Goal: Task Accomplishment & Management: Contribute content

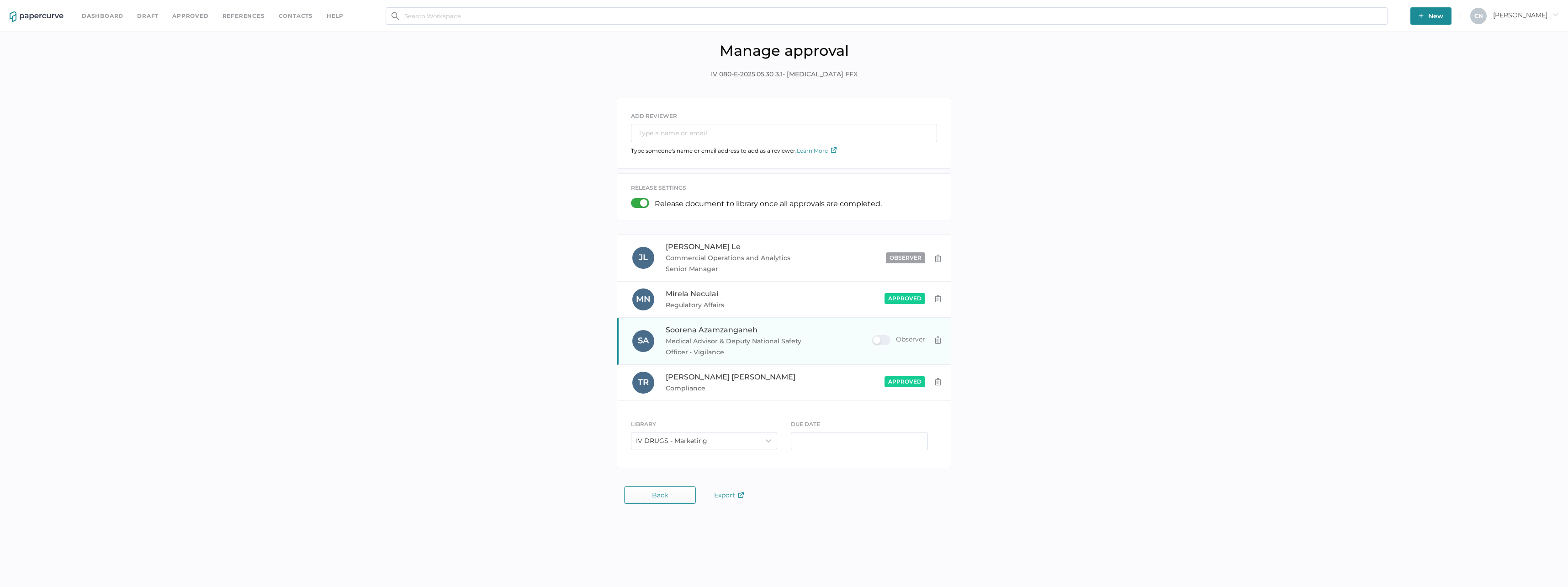
click at [709, 339] on span "Medical Advisor & Deputy National Safety Officer • Vigilance" at bounding box center [735, 346] width 138 height 22
click at [698, 328] on span "Soorena Azamzanganeh" at bounding box center [712, 329] width 91 height 8
click at [767, 140] on input "text" at bounding box center [784, 133] width 306 height 18
click at [765, 140] on input "atul" at bounding box center [784, 133] width 306 height 18
type input "a"
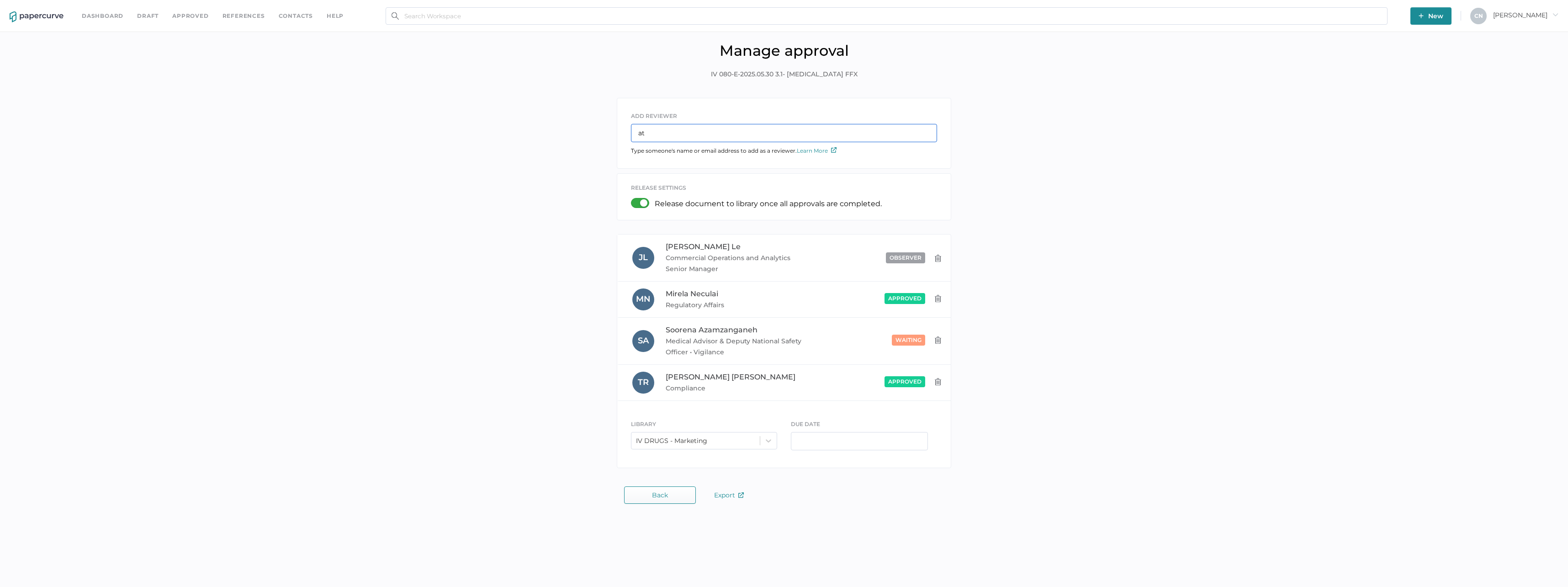
type input "a"
type input "alina"
click at [765, 140] on input "alina" at bounding box center [784, 133] width 306 height 18
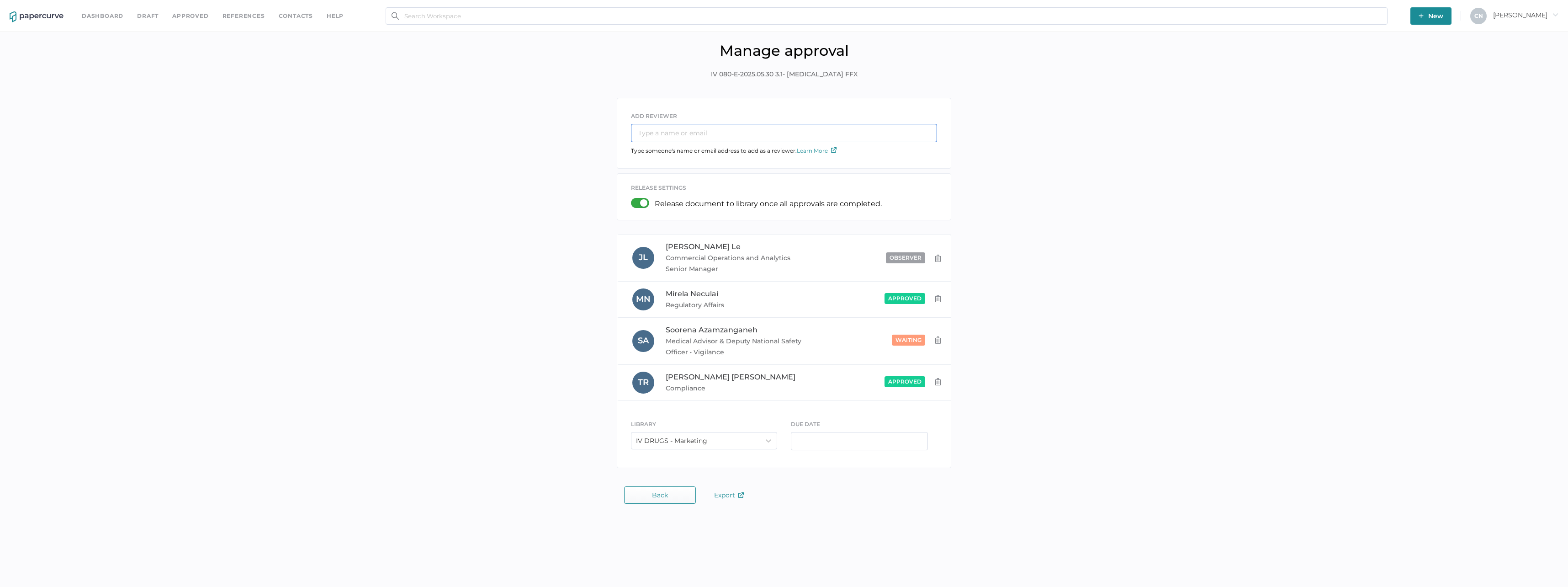
click at [790, 135] on input "text" at bounding box center [784, 133] width 306 height 18
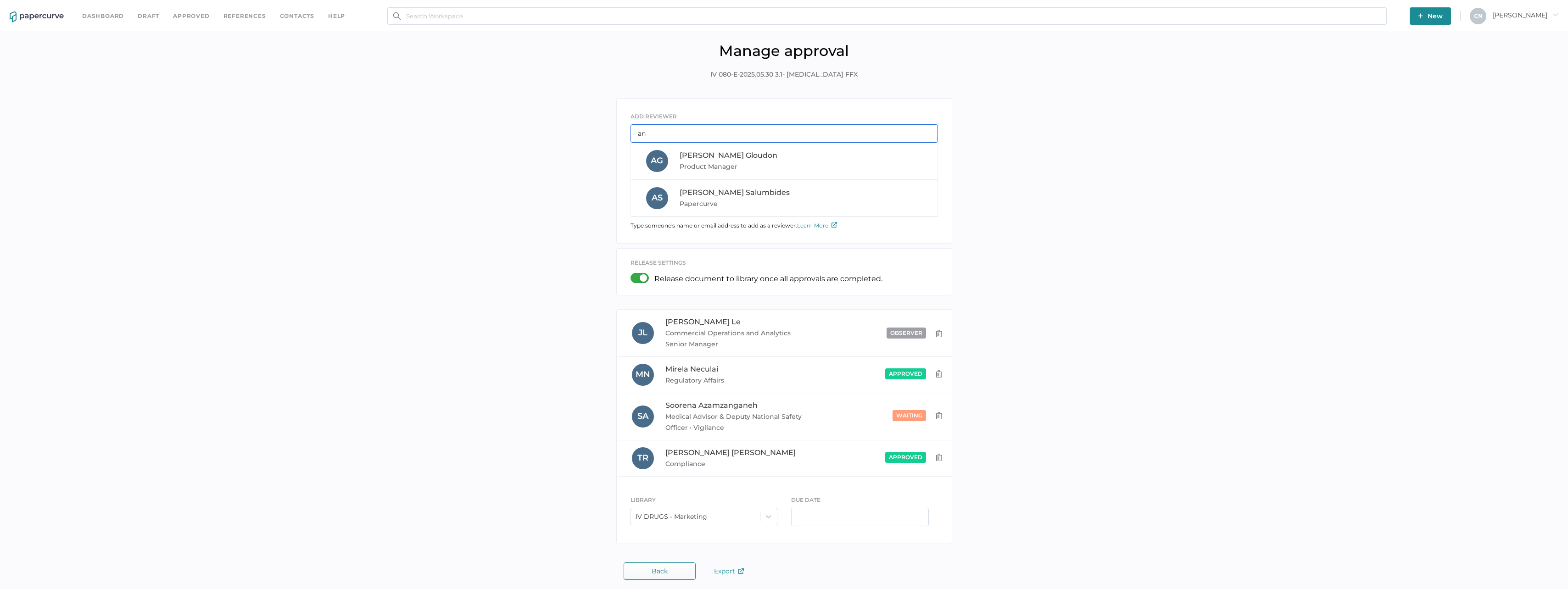
type input "a"
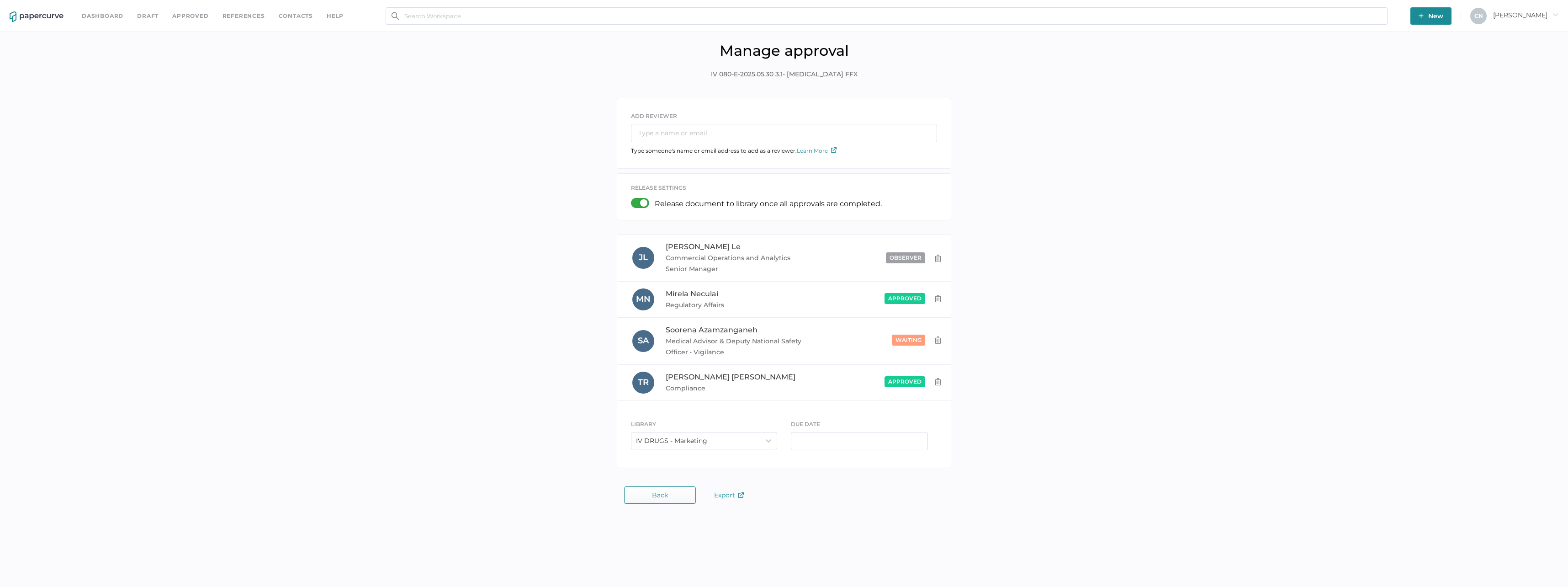
click at [838, 205] on p "Release document to library once all approvals are completed." at bounding box center [768, 204] width 227 height 8
click at [673, 494] on button "Back" at bounding box center [660, 495] width 71 height 17
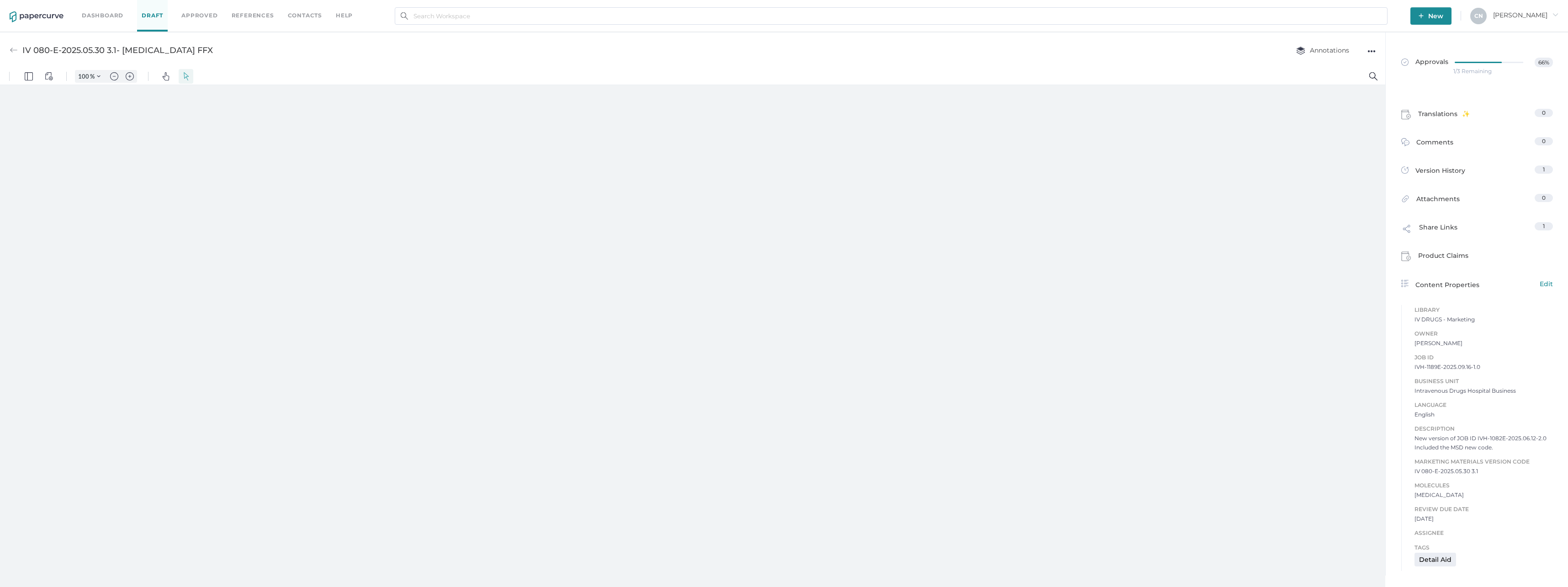
type input "133"
click at [1487, 52] on link "Approvals 66%" at bounding box center [1477, 66] width 163 height 35
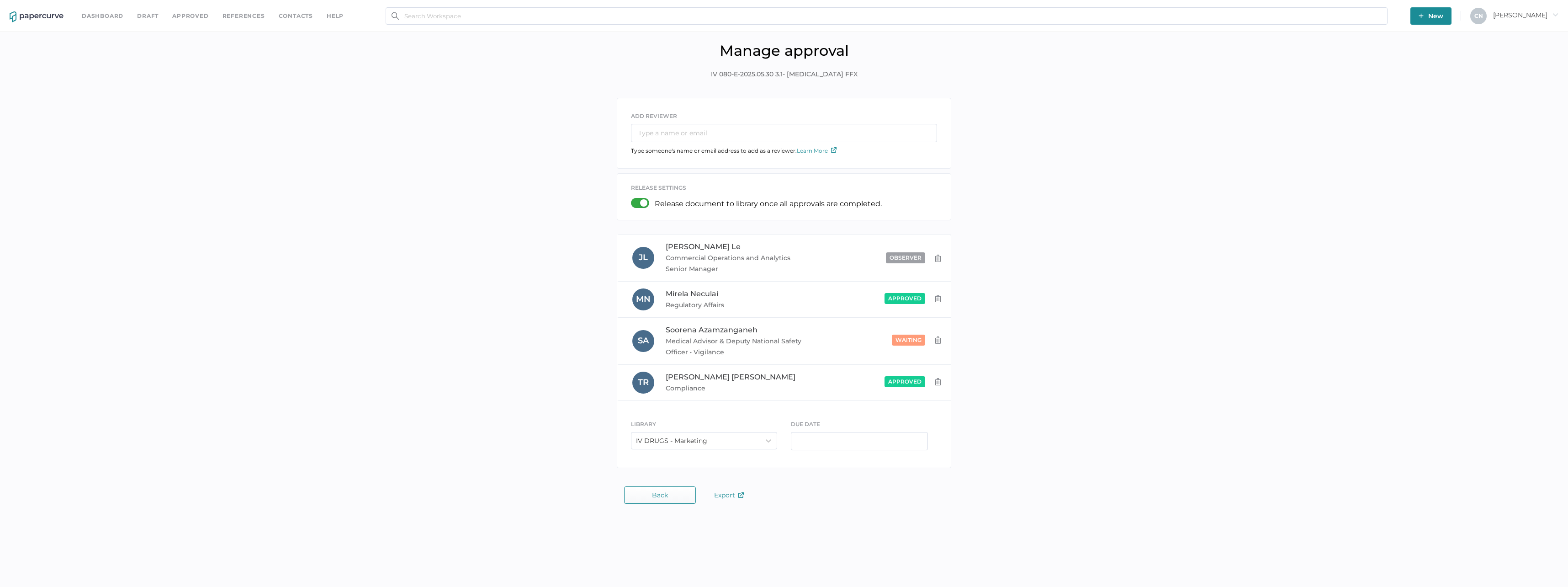
click at [732, 145] on div "ADD REVIEWER Type someone's name or email address to add as a reviewer. Learn M…" at bounding box center [784, 135] width 333 height 56
click at [731, 136] on input "text" at bounding box center [784, 133] width 306 height 18
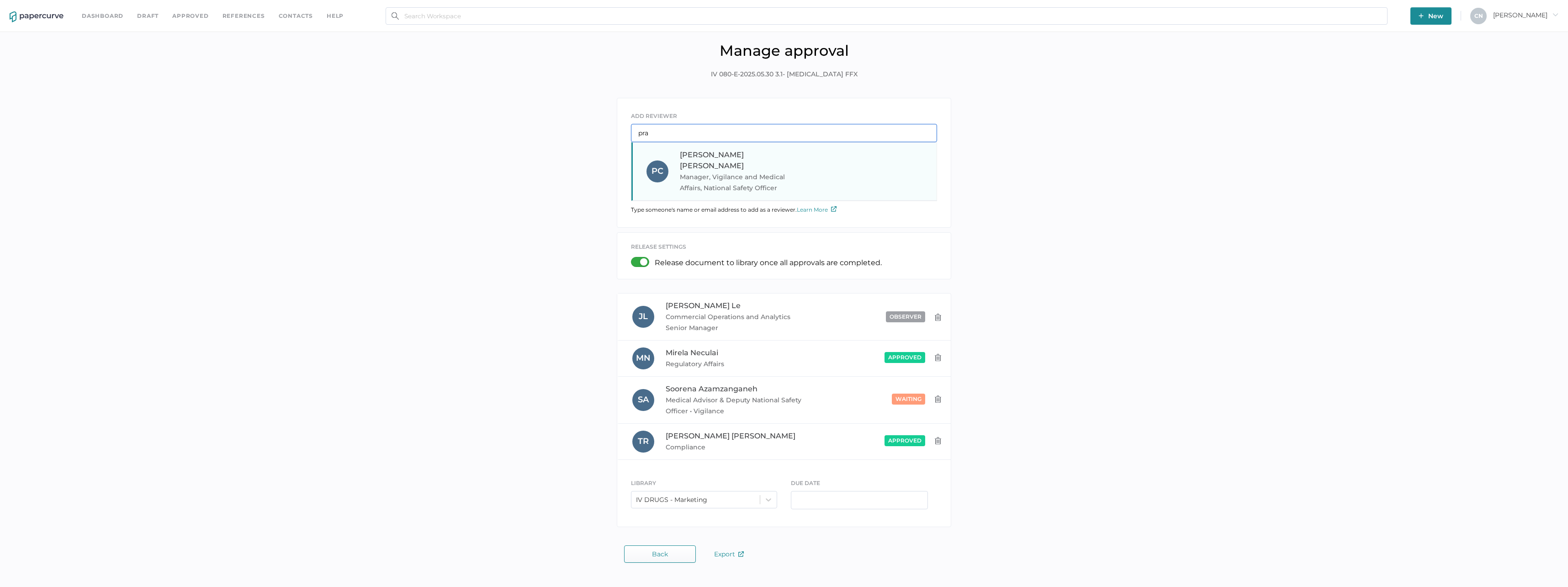
type input "pra"
click at [744, 154] on div "Prachi Chandel Manager, Vigilance and Medical Affairs, National Safety Officer" at bounding box center [742, 171] width 124 height 44
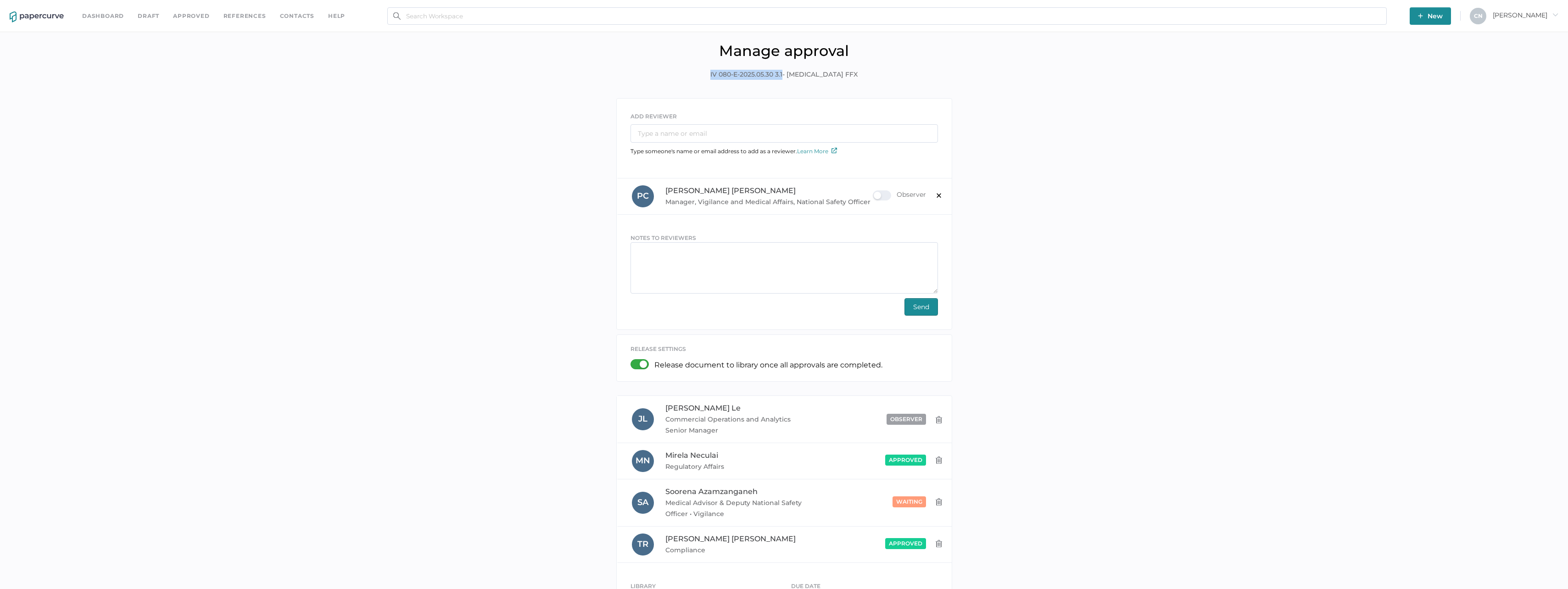
drag, startPoint x: 781, startPoint y: 73, endPoint x: 706, endPoint y: 75, distance: 75.0
click at [706, 75] on div "Manage approval IV 080-E-2025.05.30 3.1- Calcium Gluconate FFX" at bounding box center [784, 68] width 1555 height 52
drag, startPoint x: 860, startPoint y: 72, endPoint x: 671, endPoint y: 74, distance: 189.0
click at [671, 74] on div "Manage approval IV 080-E-2025.05.30 3.1- Calcium Gluconate FFX" at bounding box center [784, 68] width 1555 height 52
copy span "IV 080-E-2025.05.30 3.1- Calcium Gluconate FFX"
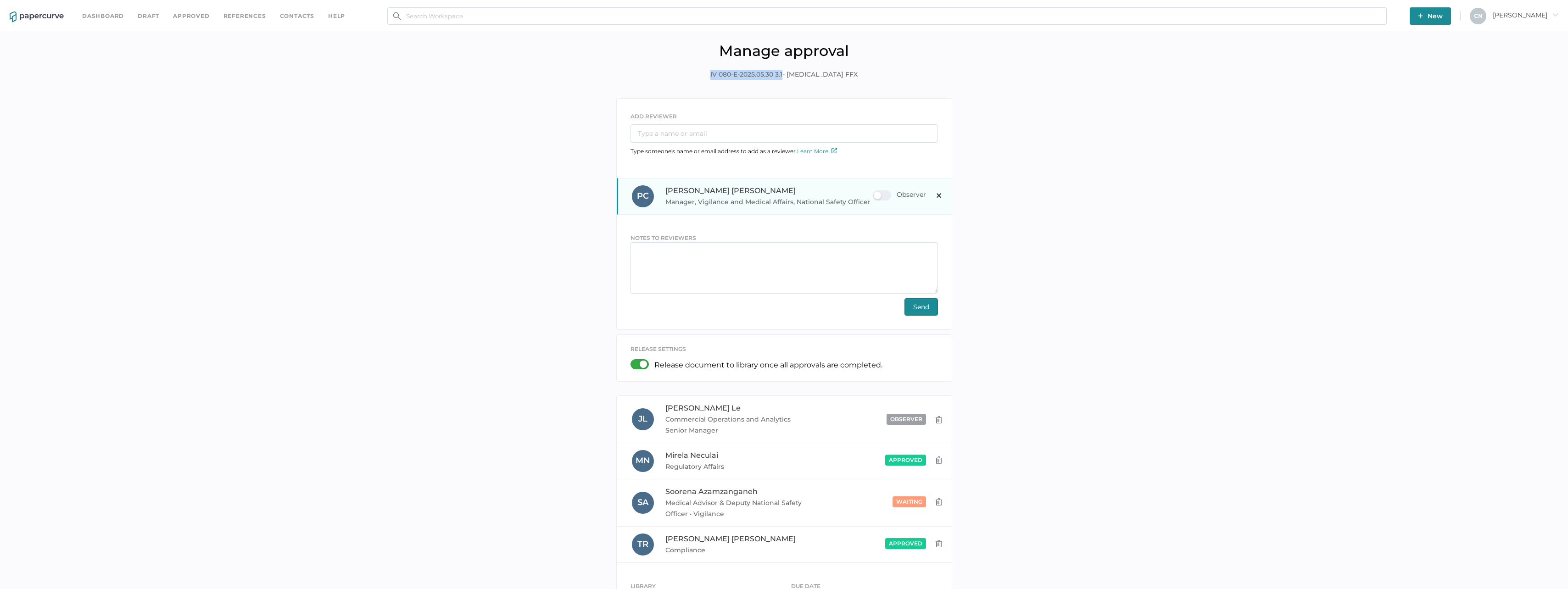
click at [883, 199] on div "Observer" at bounding box center [899, 195] width 53 height 10
click at [875, 192] on input "Observer" at bounding box center [875, 192] width 0 height 0
click at [676, 253] on textarea at bounding box center [784, 268] width 307 height 52
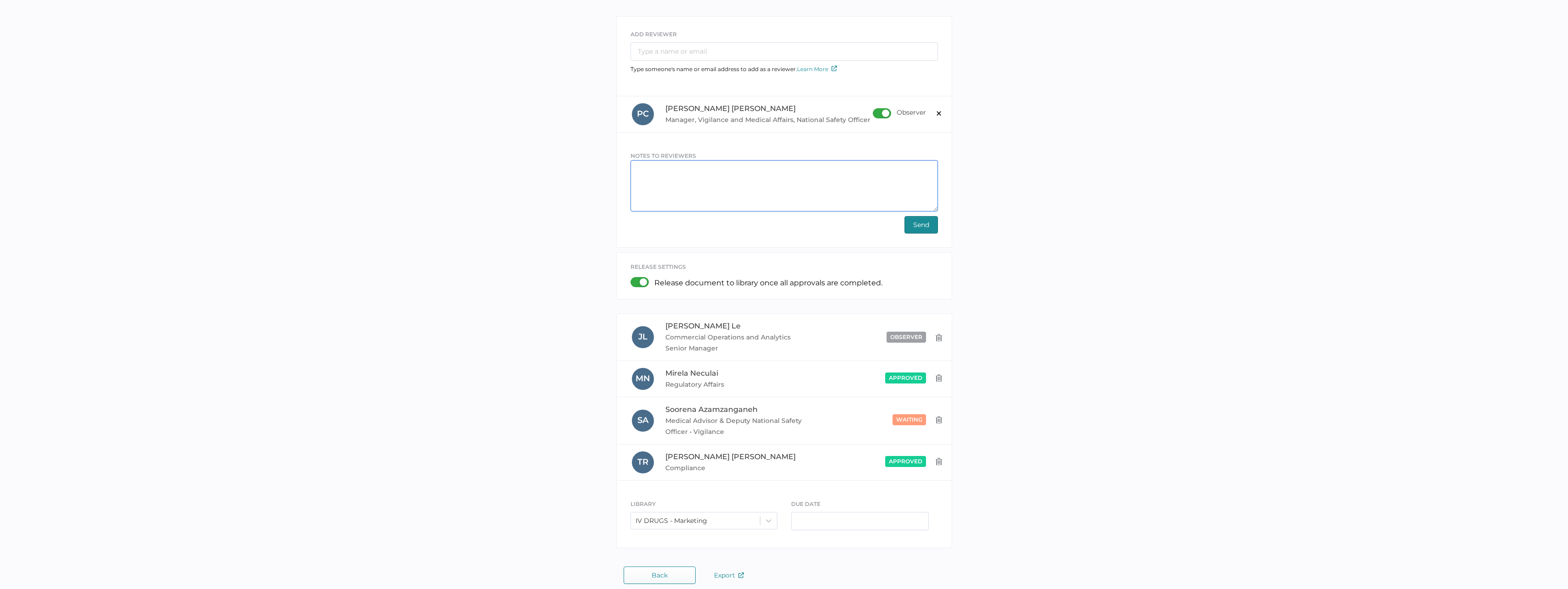
scroll to position [91, 0]
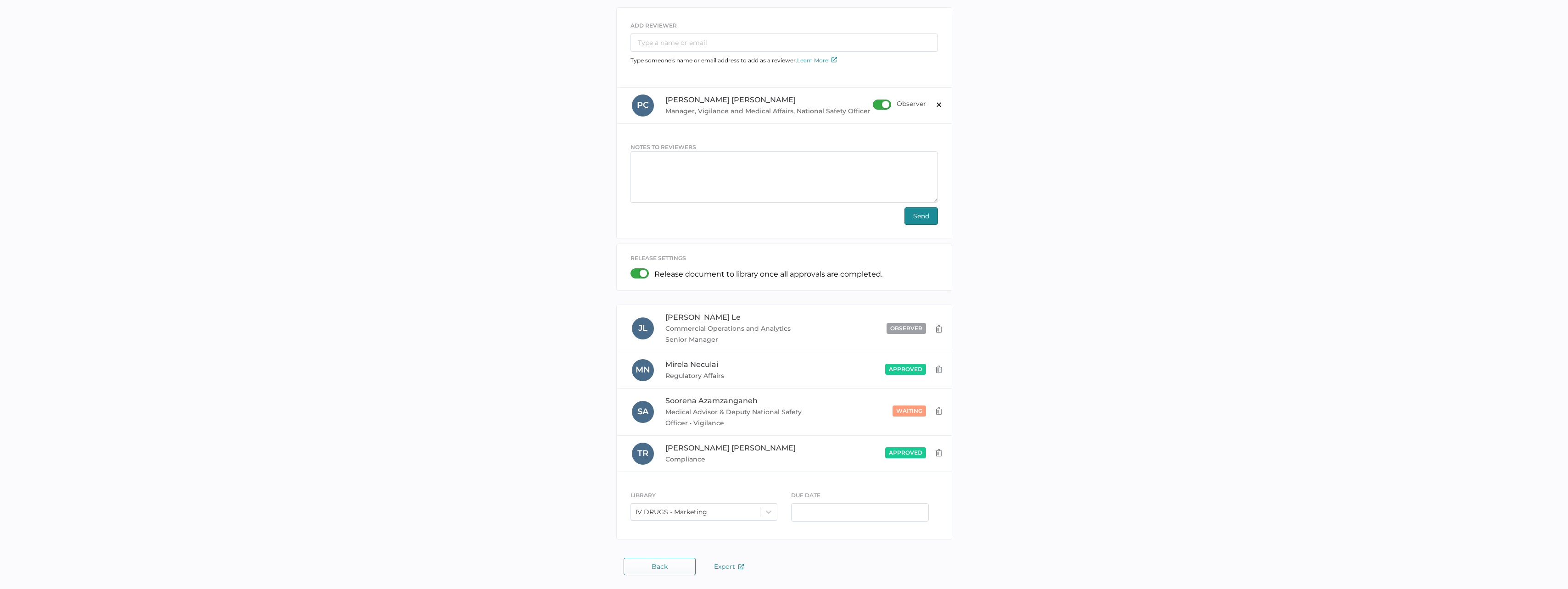
click at [675, 143] on div "NOTES TO REVIEWERS" at bounding box center [784, 146] width 307 height 9
click at [675, 150] on div "NOTES TO REVIEWERS" at bounding box center [784, 146] width 307 height 9
click at [676, 156] on textarea at bounding box center [784, 177] width 307 height 52
type textarea "P"
type textarea "C"
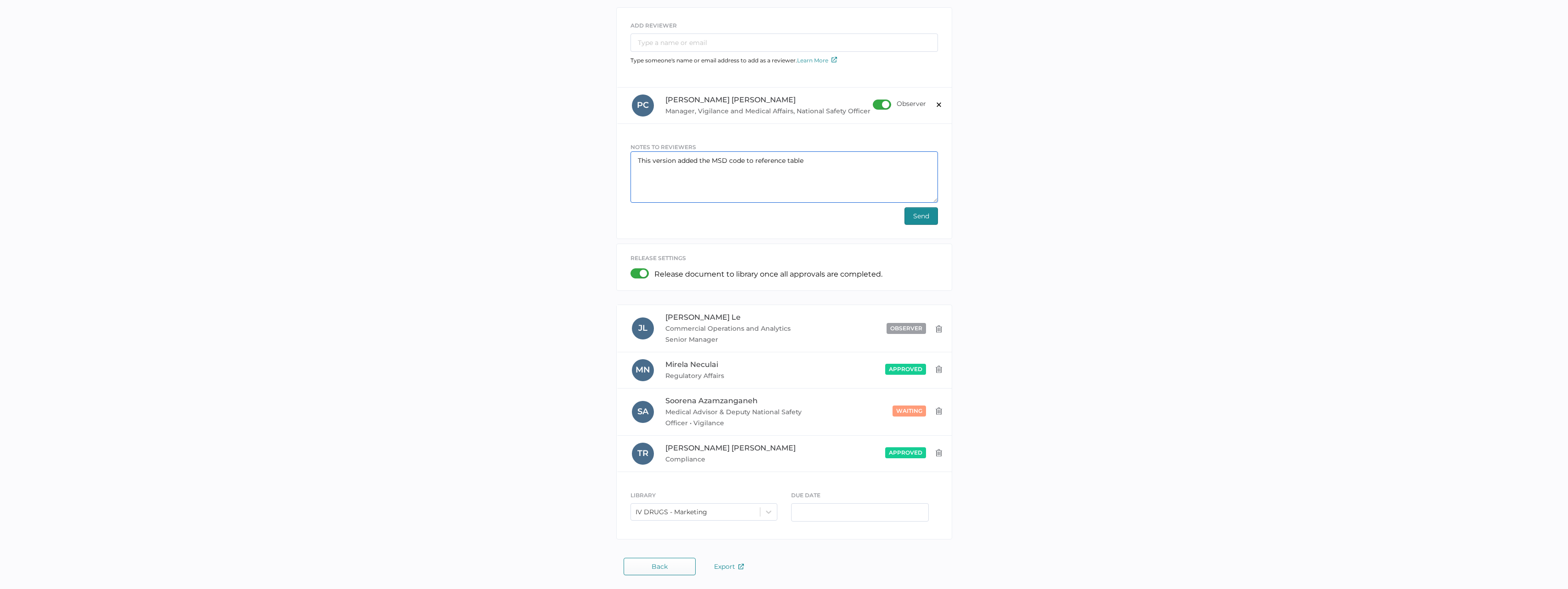
drag, startPoint x: 813, startPoint y: 165, endPoint x: 755, endPoint y: 165, distance: 58.0
click at [755, 165] on textarea "This version added the MSD code to reference table" at bounding box center [784, 177] width 307 height 52
type textarea "This version added the MSD code to the product information table."
click at [918, 219] on span "Send" at bounding box center [921, 216] width 16 height 17
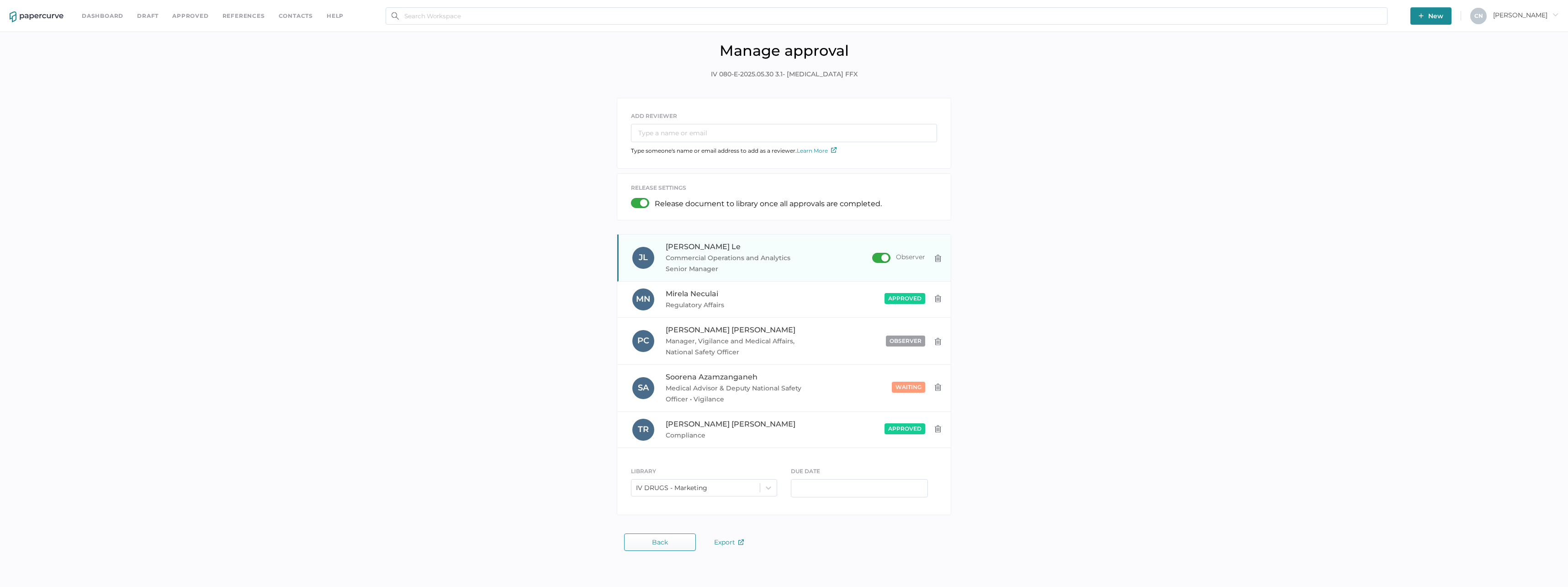
click at [877, 260] on div "Observer" at bounding box center [899, 258] width 53 height 10
click at [875, 254] on input "Observer" at bounding box center [875, 254] width 0 height 0
click at [788, 346] on span "Manager, Vigilance and Medical Affairs, National Safety Officer" at bounding box center [735, 346] width 138 height 22
click at [881, 339] on div "Observer" at bounding box center [899, 341] width 53 height 10
click at [875, 338] on input "Observer" at bounding box center [875, 338] width 0 height 0
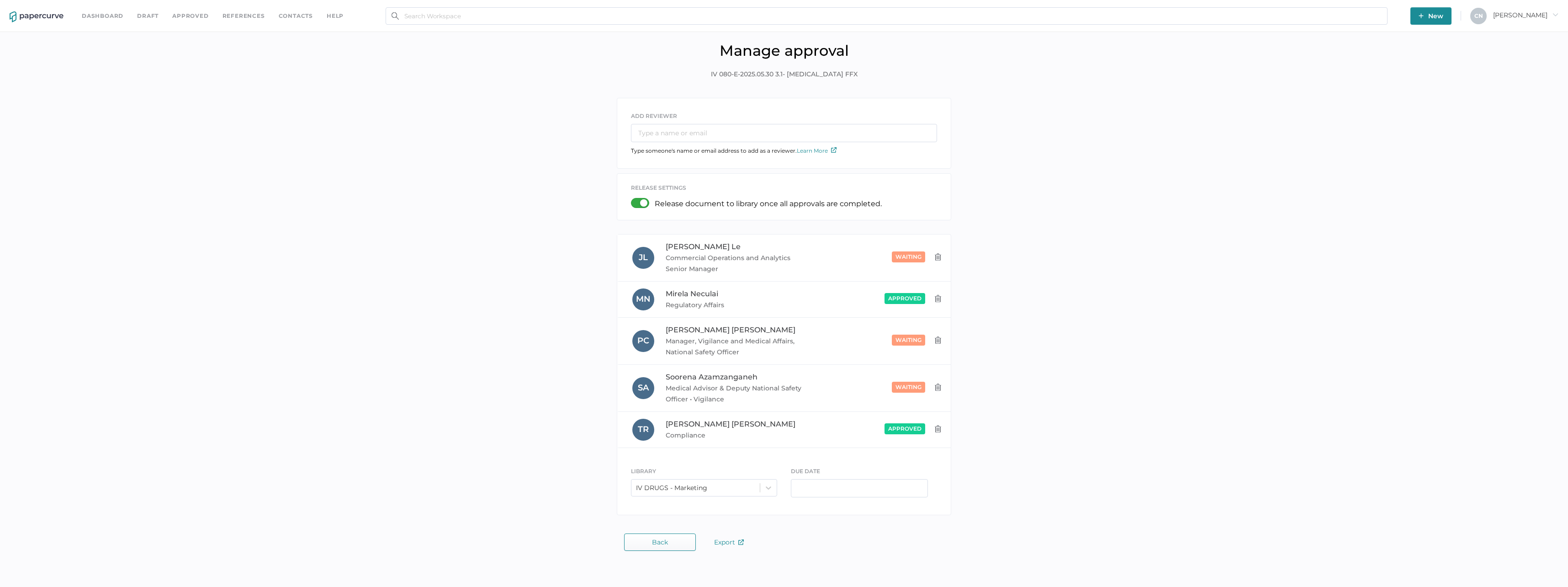
click at [497, 365] on div "ADD REVIEWER Type someone's name or email address to add as a reviewer. Learn M…" at bounding box center [784, 308] width 1555 height 422
click at [885, 254] on div "Observer" at bounding box center [899, 257] width 53 height 10
click at [875, 254] on input "Observer" at bounding box center [875, 254] width 0 height 0
click at [443, 261] on div "ADD REVIEWER Type someone's name or email address to add as a reviewer. Learn M…" at bounding box center [784, 308] width 1555 height 422
click at [654, 544] on span "Back" at bounding box center [659, 542] width 16 height 7
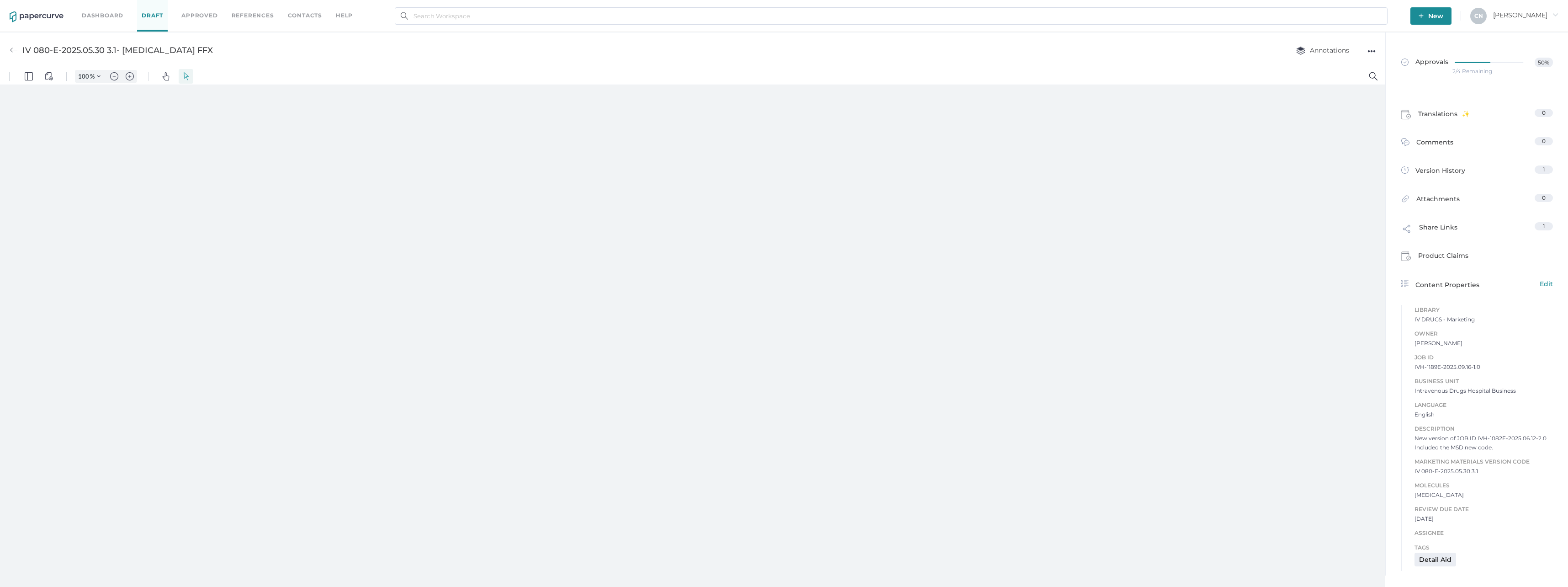
type input "133"
click at [1507, 57] on link "Approvals 50%" at bounding box center [1477, 66] width 163 height 35
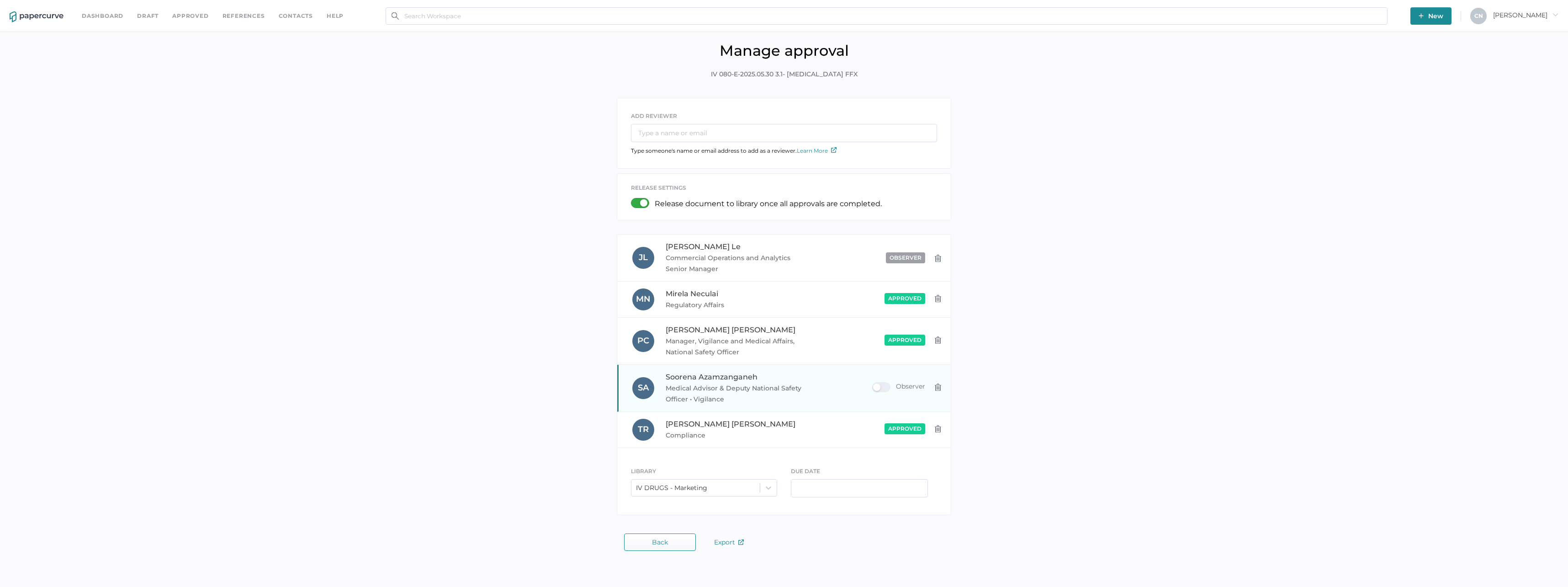
click at [935, 387] on img at bounding box center [938, 387] width 7 height 7
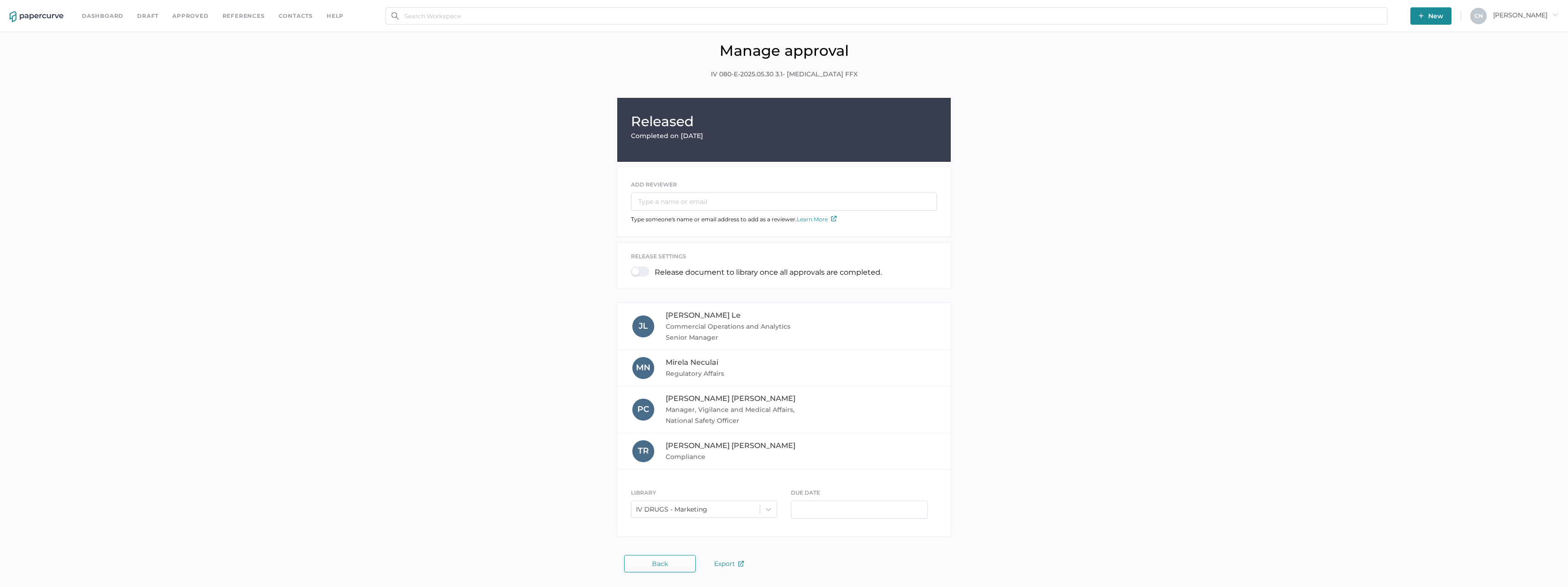
click at [1024, 374] on div "Released Completed on Sep 18, 2025 ADD REVIEWER Type someone's name or email ad…" at bounding box center [784, 319] width 1555 height 443
click at [554, 249] on div "Released Completed on Sep 18, 2025 ADD REVIEWER Type someone's name or email ad…" at bounding box center [784, 319] width 1555 height 443
click at [1448, 14] on button "New" at bounding box center [1431, 16] width 41 height 17
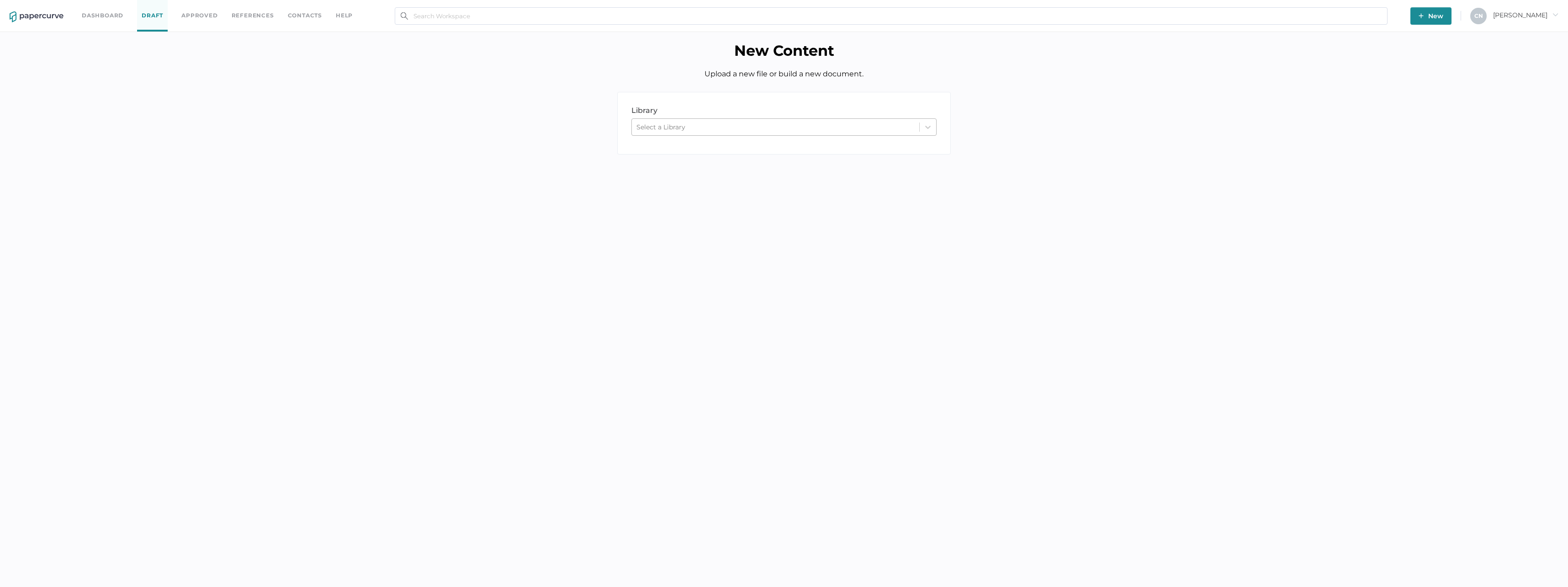
click at [812, 131] on div "Select a Library" at bounding box center [776, 127] width 288 height 13
click at [705, 185] on div "IV DRUGS - Marketing" at bounding box center [784, 180] width 305 height 16
click at [684, 181] on div "upload" at bounding box center [701, 179] width 166 height 21
click at [885, 249] on button "Browse" at bounding box center [899, 244] width 56 height 17
click at [695, 372] on div "Biosimilars" at bounding box center [688, 378] width 120 height 13
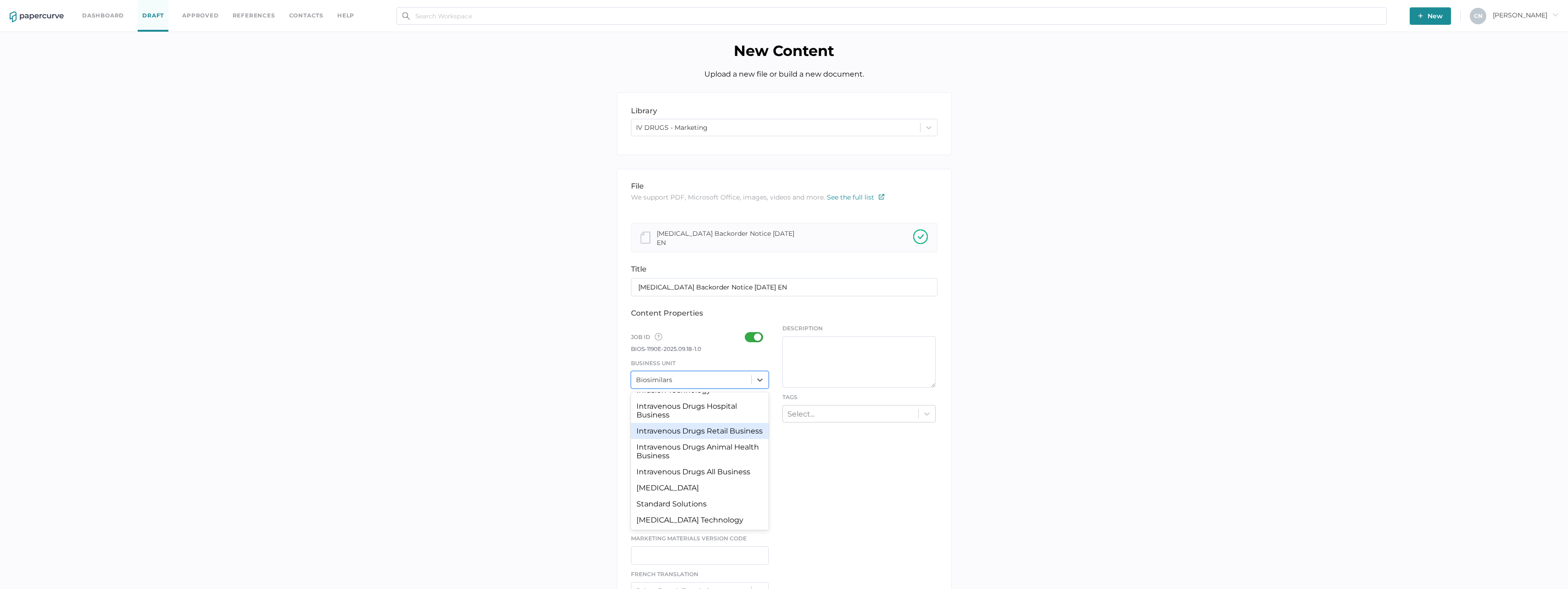
scroll to position [85, 0]
click at [749, 332] on div at bounding box center [756, 337] width 24 height 10
click at [746, 334] on input "checkbox" at bounding box center [746, 334] width 0 height 0
click at [703, 373] on div "Biosimilars" at bounding box center [691, 380] width 120 height 13
click at [708, 399] on div "Intravenous Drugs Hospital Business" at bounding box center [700, 410] width 138 height 25
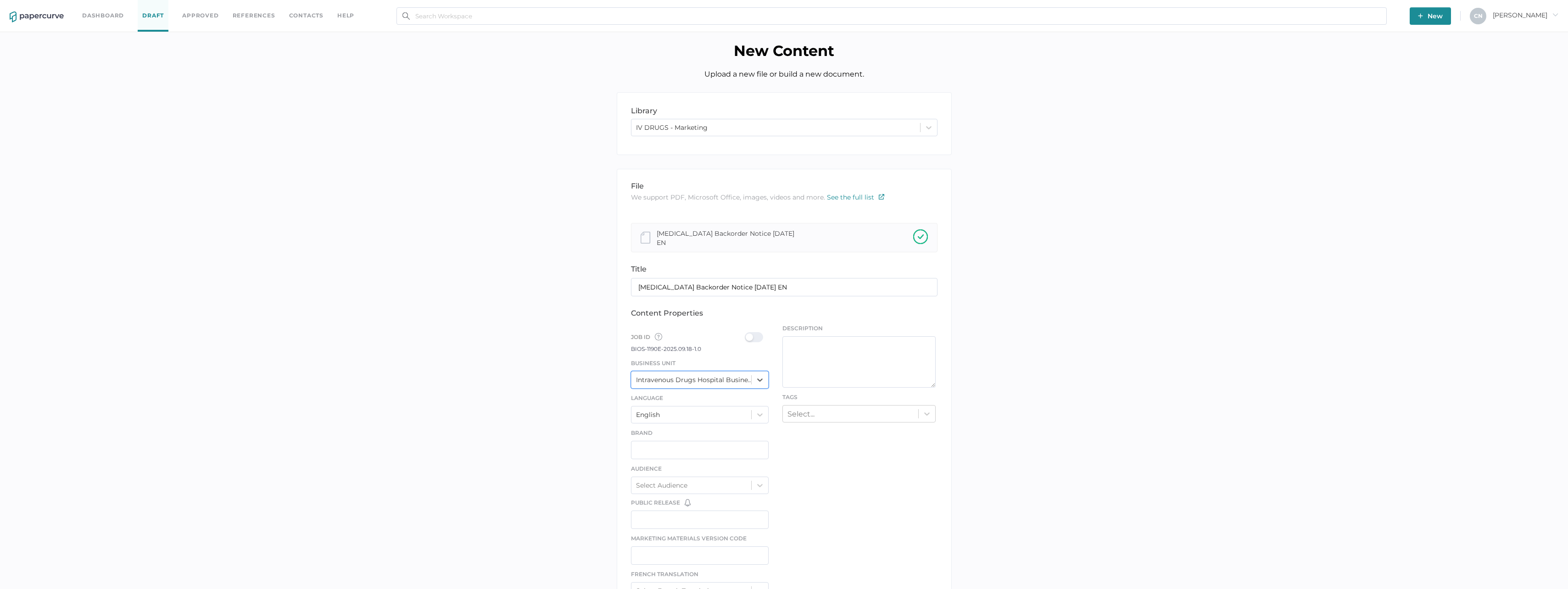
click at [756, 338] on div at bounding box center [756, 337] width 24 height 10
click at [746, 334] on input "checkbox" at bounding box center [746, 334] width 0 height 0
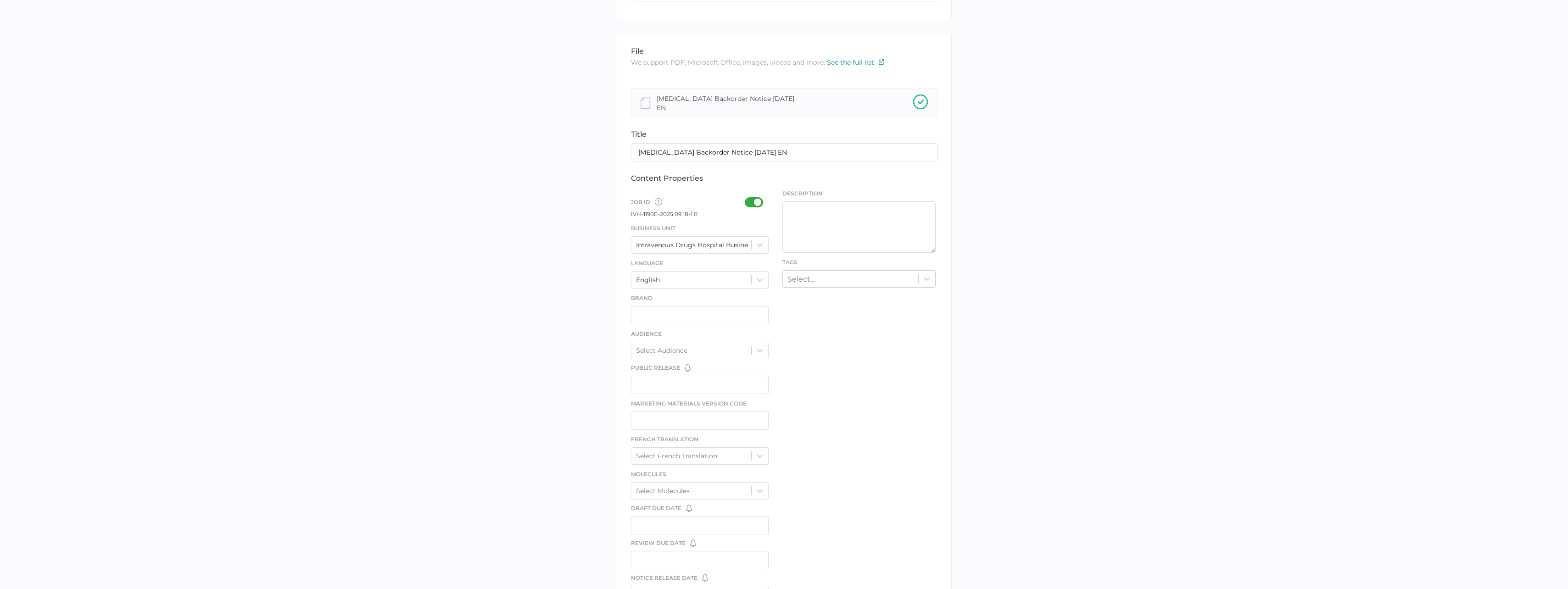
scroll to position [138, 0]
click at [689, 315] on input "text" at bounding box center [700, 312] width 138 height 18
drag, startPoint x: 692, startPoint y: 360, endPoint x: 694, endPoint y: 354, distance: 6.3
click at [692, 361] on div "Public Release You have no reminders for this date field. Create Date Reminders" at bounding box center [700, 365] width 138 height 8
click at [695, 349] on div "Select Audience" at bounding box center [691, 347] width 120 height 13
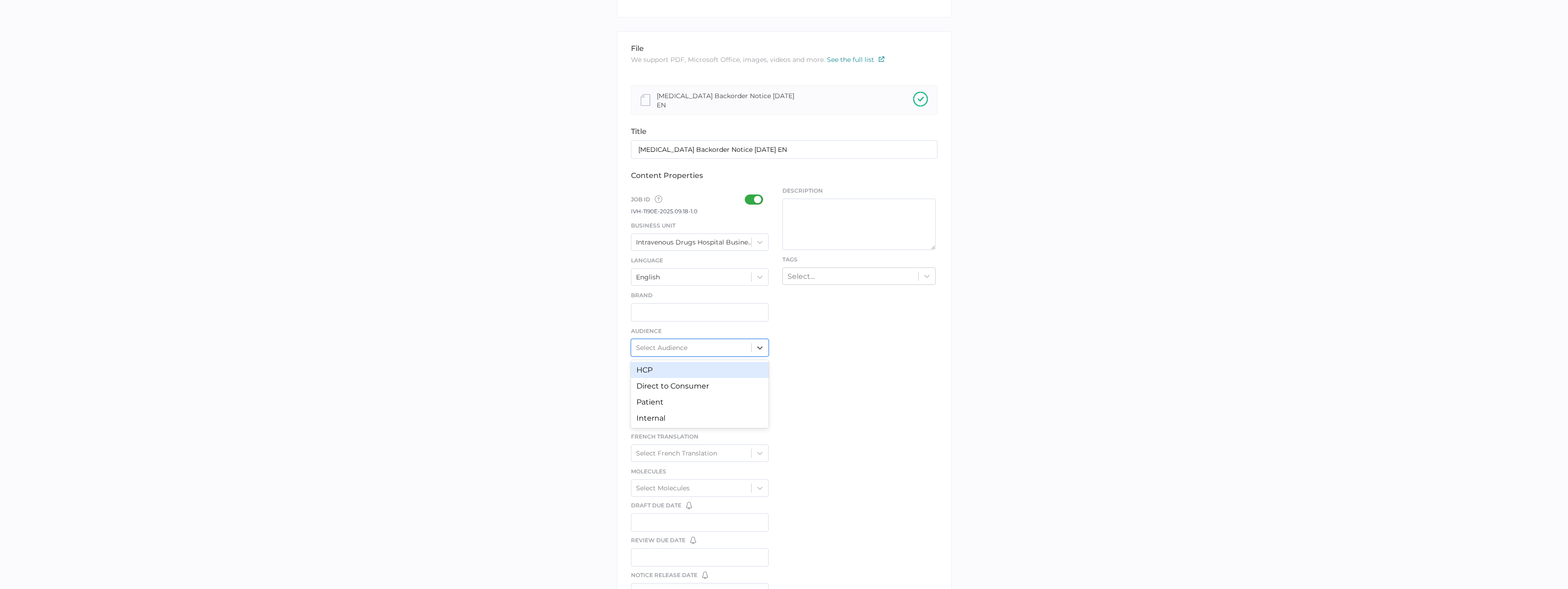
click at [577, 338] on div "library LIBRARY IV DRUGS - Marketing file We support PDF, Microsoft Office, ima…" at bounding box center [784, 344] width 1555 height 778
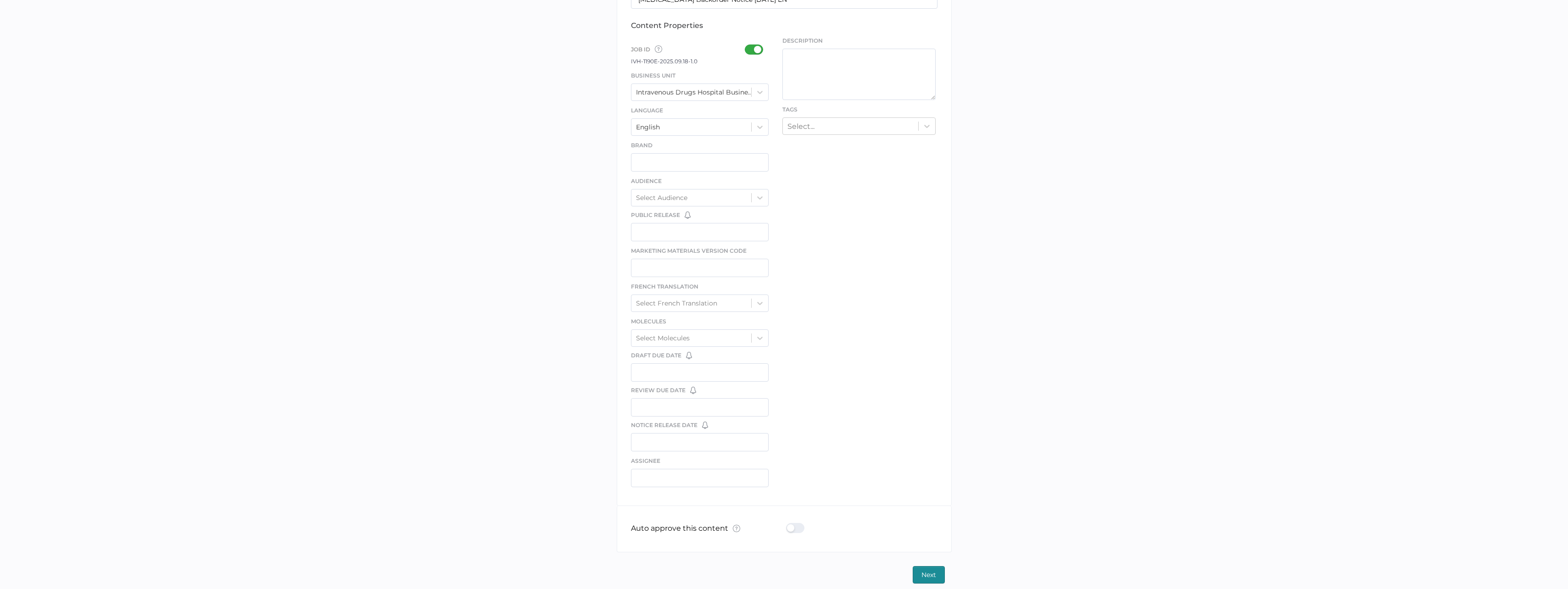
scroll to position [293, 0]
click at [713, 255] on input "text" at bounding box center [700, 262] width 138 height 18
click at [497, 330] on div "library LIBRARY IV DRUGS - Marketing file We support PDF, Microsoft Office, ima…" at bounding box center [784, 188] width 1555 height 778
click at [662, 302] on div "Select French Translation" at bounding box center [700, 297] width 138 height 18
click at [660, 316] on div "Yes" at bounding box center [700, 320] width 138 height 16
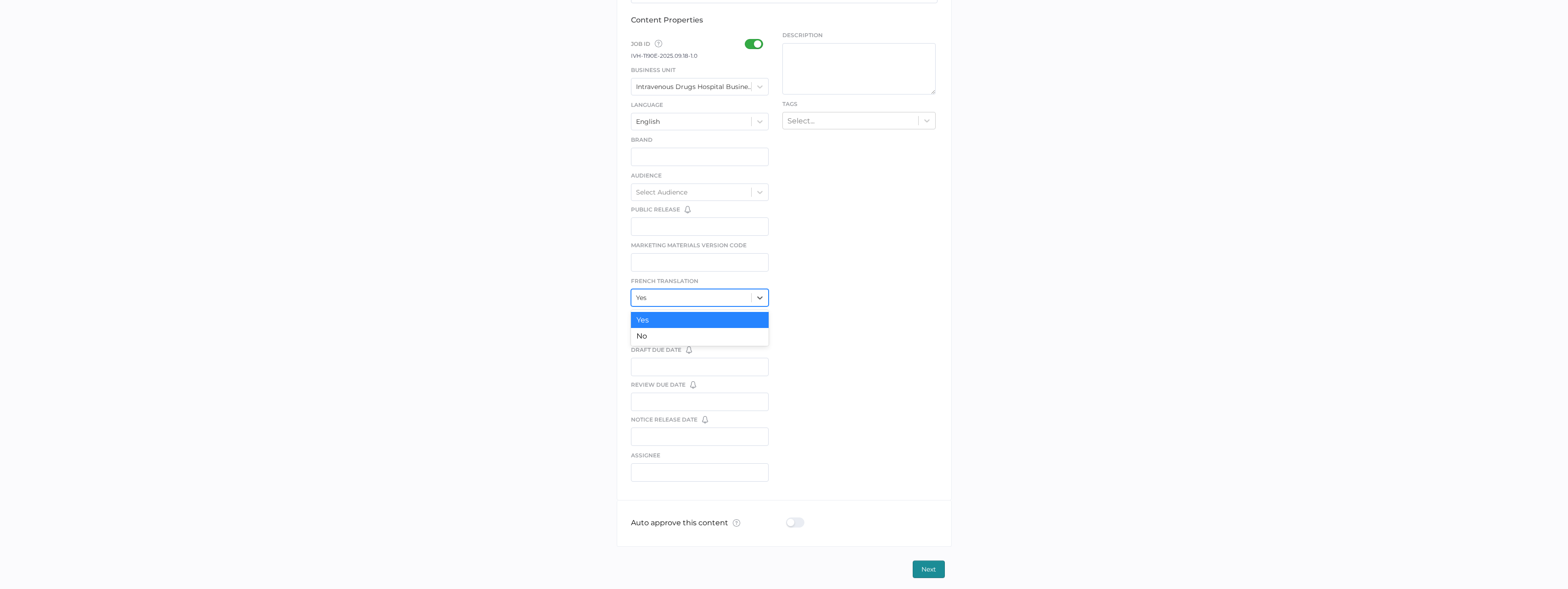
click at [663, 302] on div "Yes" at bounding box center [700, 297] width 138 height 18
click at [664, 335] on div "No" at bounding box center [700, 335] width 138 height 16
click at [570, 294] on div "library LIBRARY IV DRUGS - Marketing file We support PDF, Microsoft Office, ima…" at bounding box center [784, 188] width 1555 height 778
click at [652, 338] on div "Select Molecules" at bounding box center [700, 332] width 138 height 18
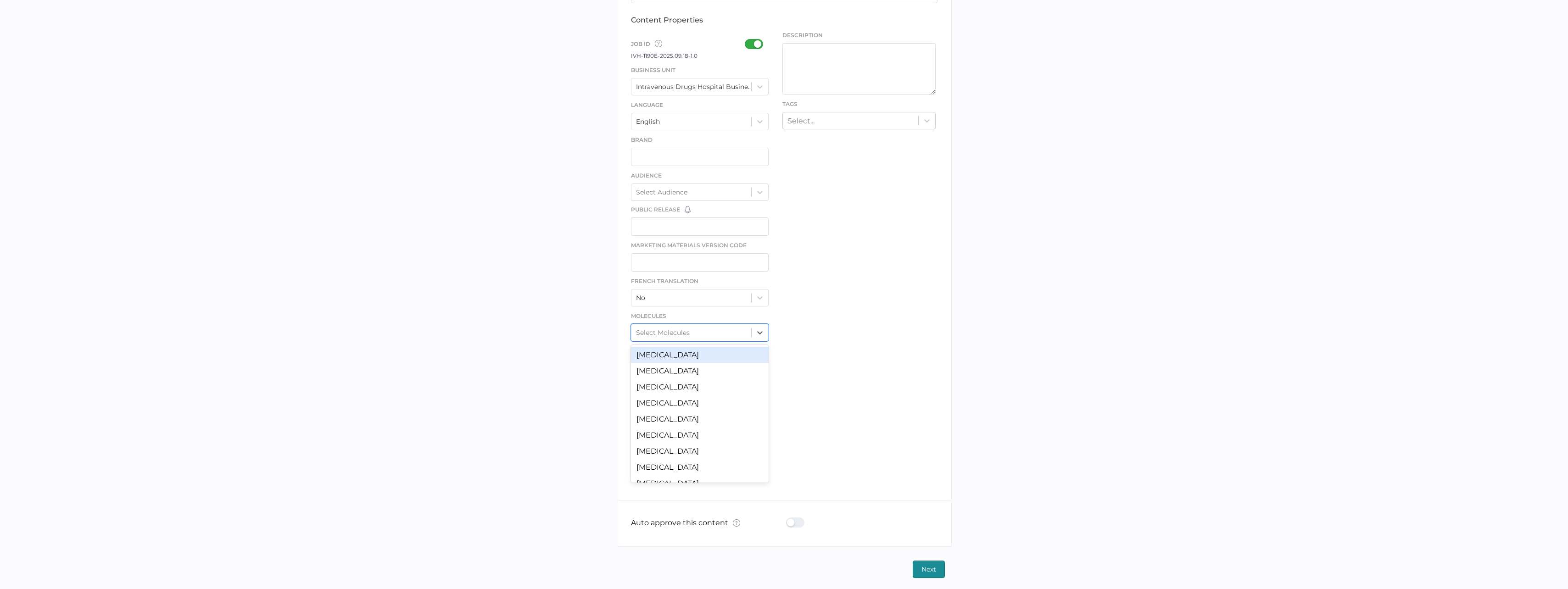
click at [661, 356] on div "Acyclovir" at bounding box center [700, 355] width 138 height 16
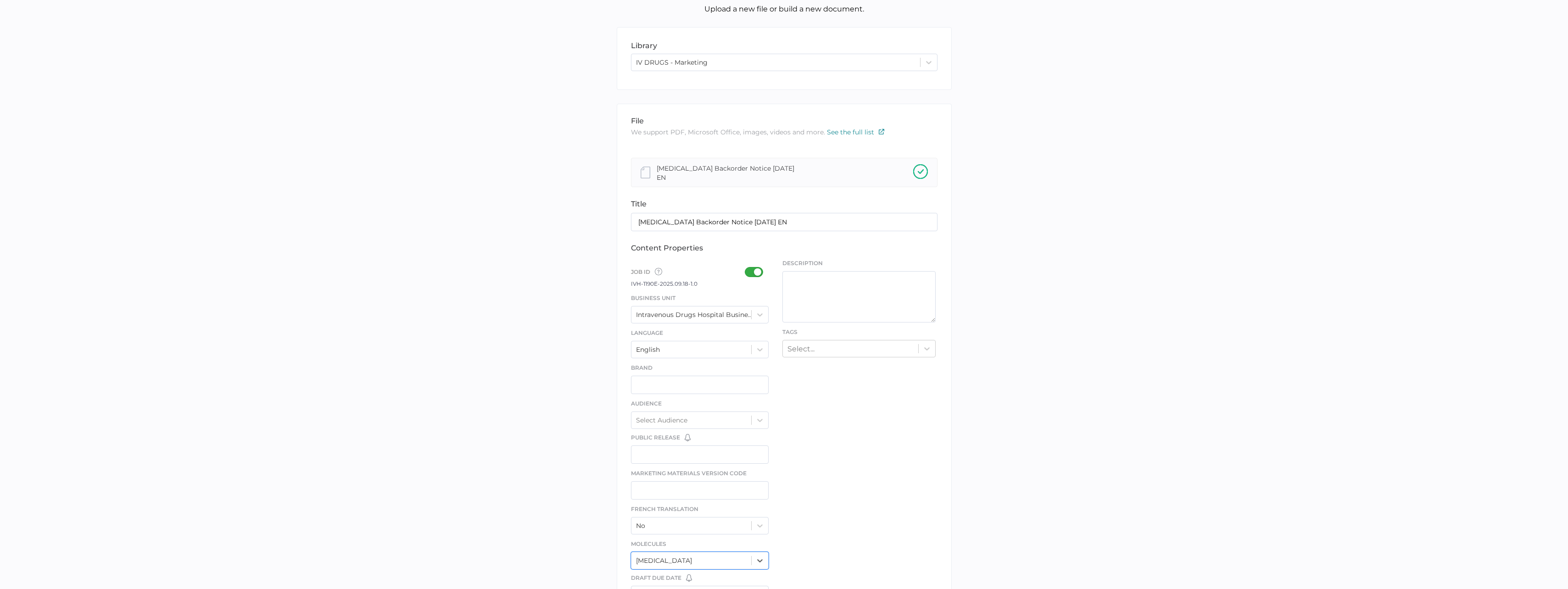
scroll to position [0, 0]
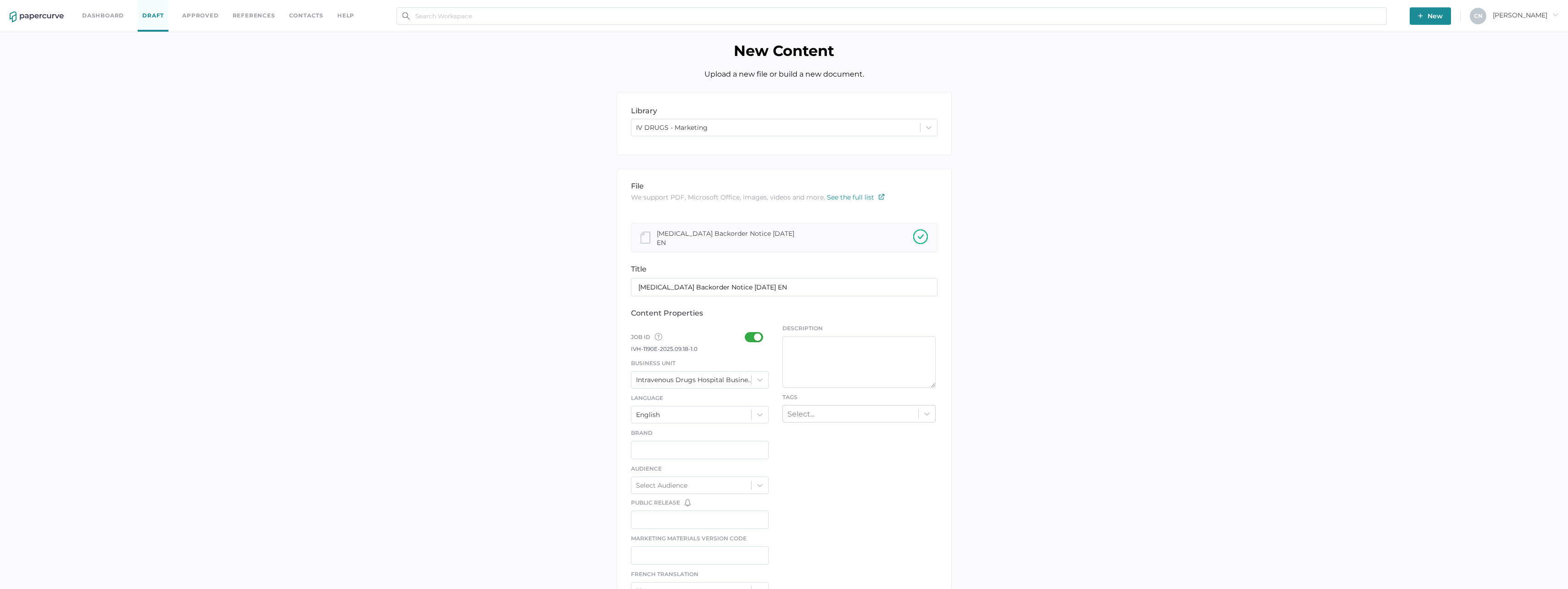
click at [812, 330] on div "Description" at bounding box center [859, 356] width 154 height 63
click at [814, 336] on textarea at bounding box center [859, 362] width 154 height 52
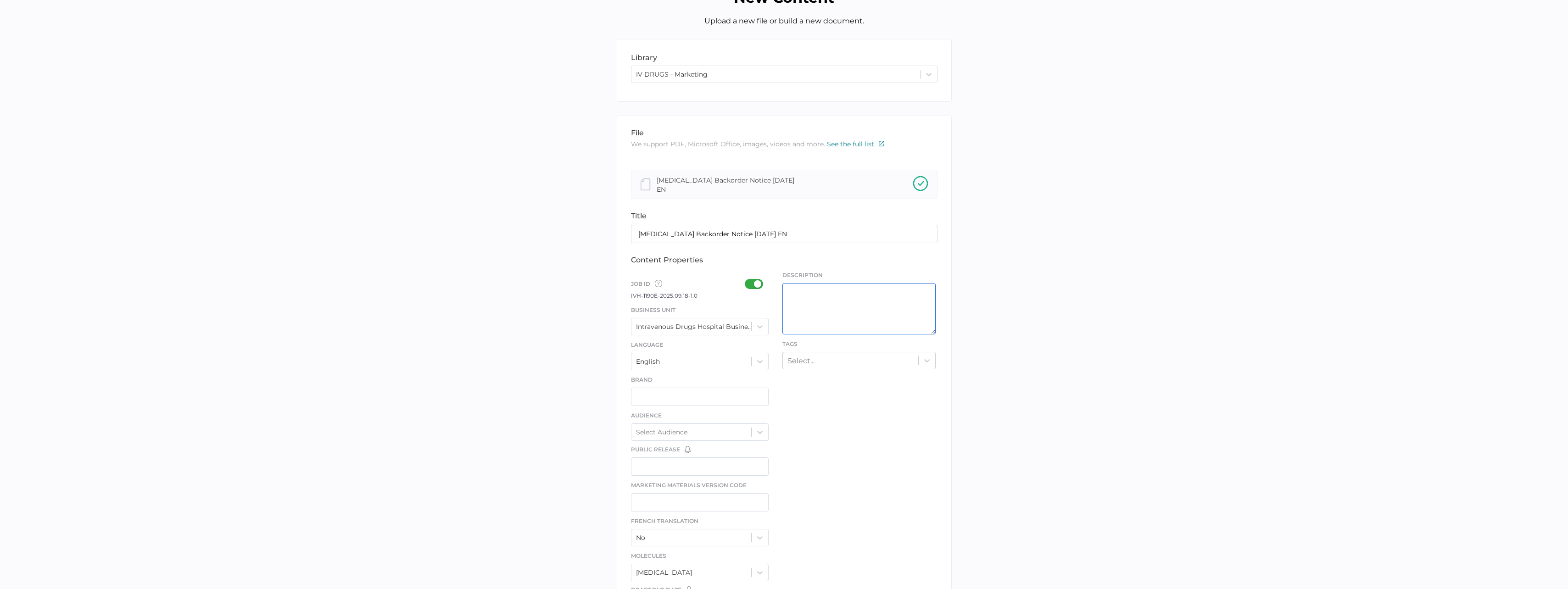
scroll to position [138, 0]
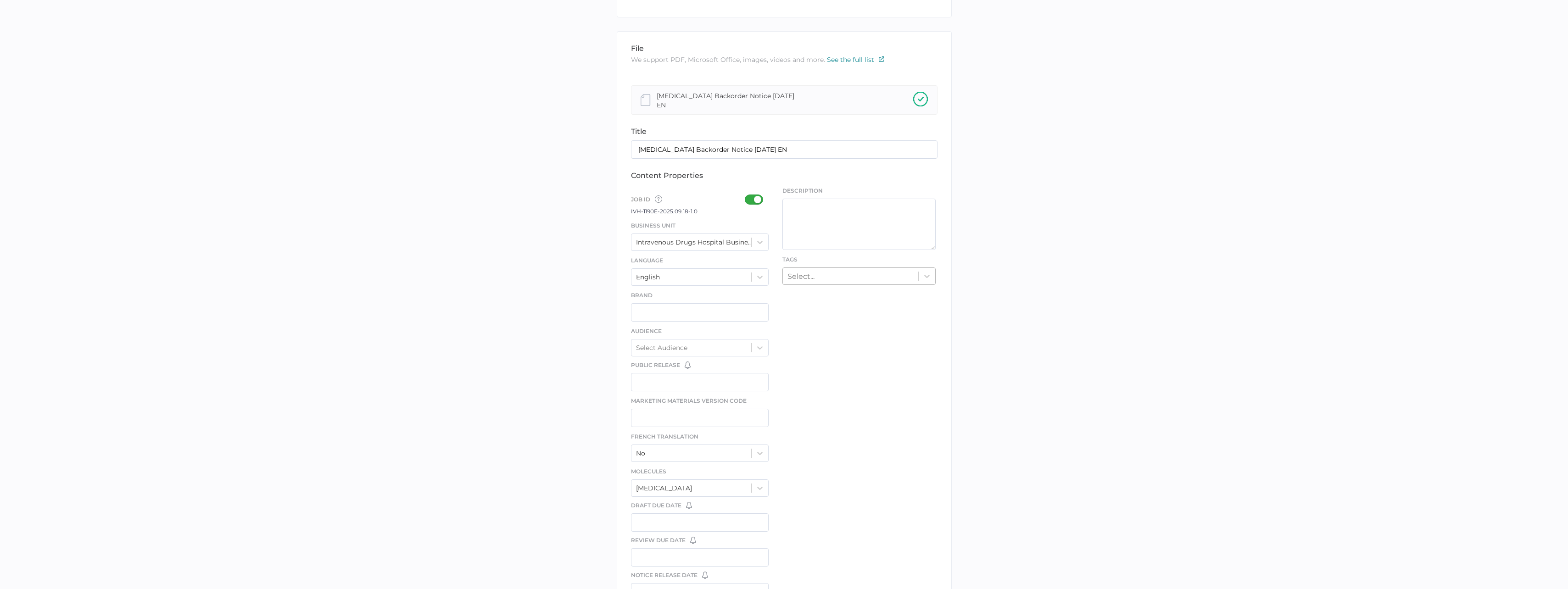
click at [819, 269] on div "Select..." at bounding box center [851, 275] width 135 height 14
type input "no"
click at [873, 273] on div "no" at bounding box center [851, 275] width 135 height 14
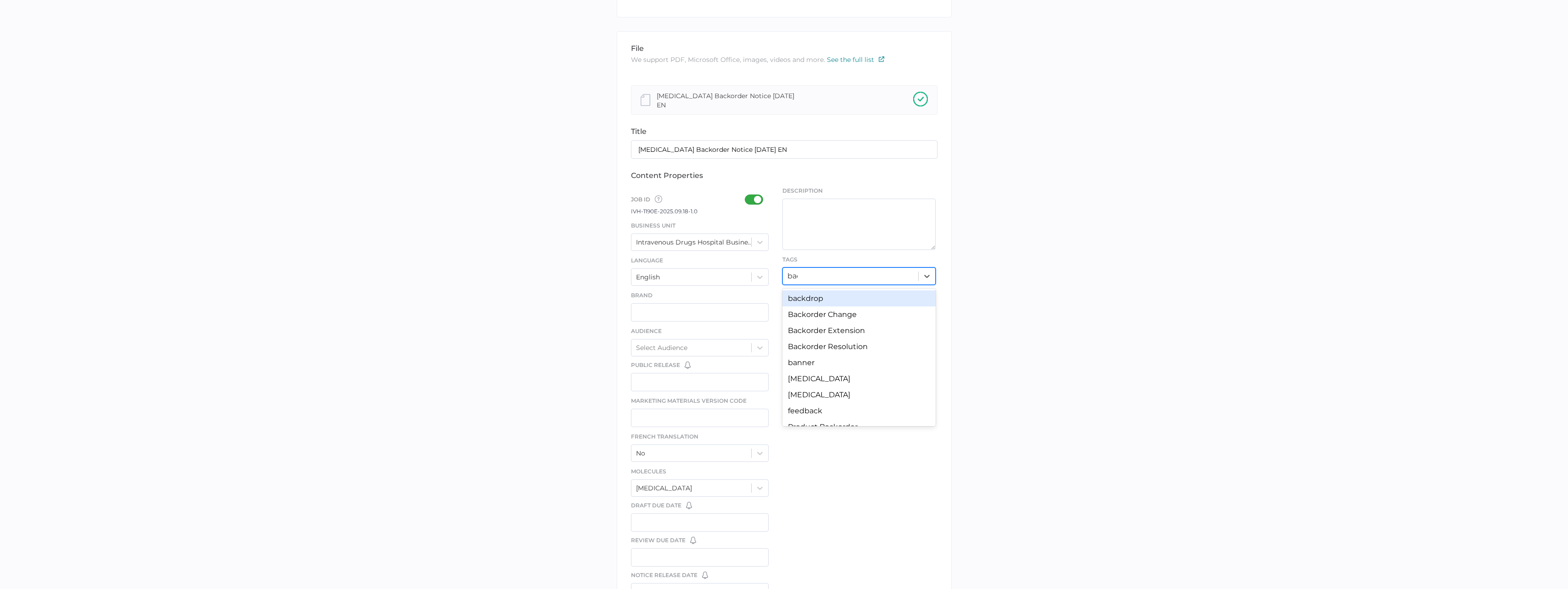
type input "back"
click at [873, 373] on div "Product Backorder" at bounding box center [859, 378] width 154 height 16
click at [873, 373] on div "file We support PDF, Microsoft Office, images, videos and more. See the full li…" at bounding box center [784, 343] width 335 height 625
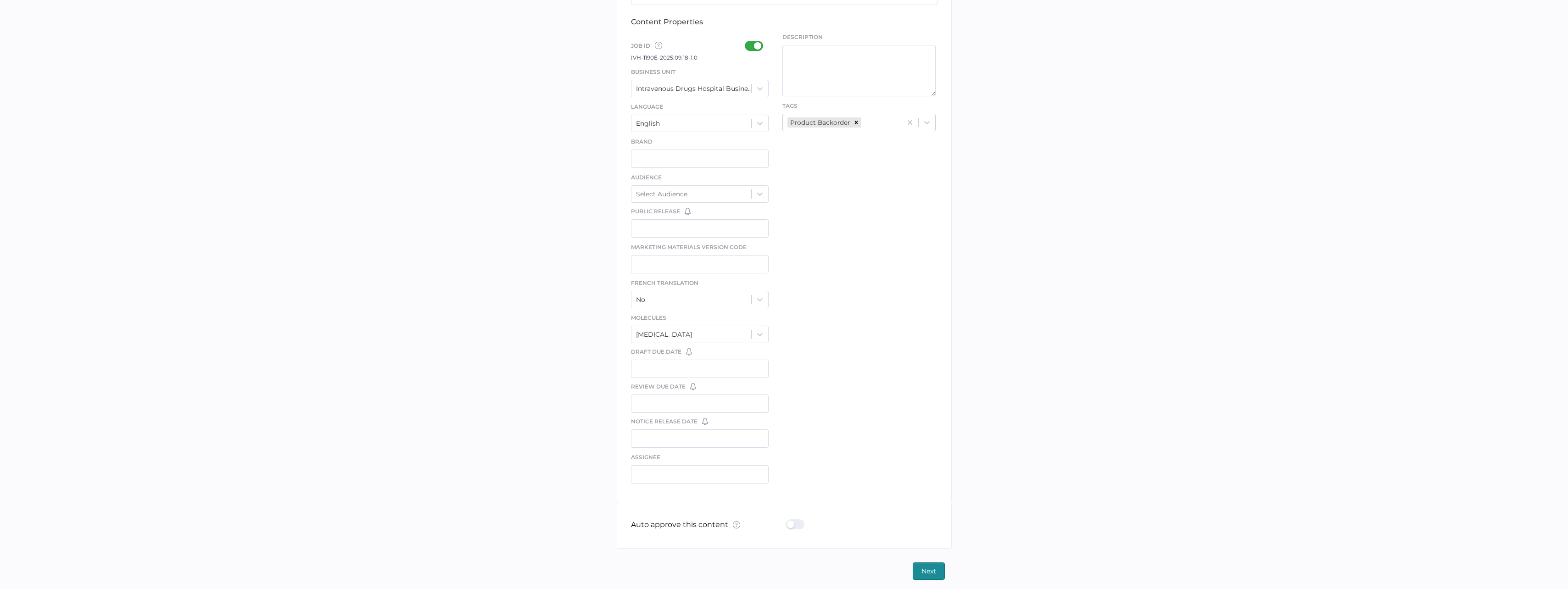
scroll to position [293, 0]
click at [799, 517] on div at bounding box center [798, 522] width 24 height 10
click at [788, 519] on input "checkbox" at bounding box center [788, 519] width 0 height 0
drag, startPoint x: 947, startPoint y: 574, endPoint x: 939, endPoint y: 568, distance: 10.0
click at [947, 574] on div "Next" at bounding box center [784, 569] width 335 height 18
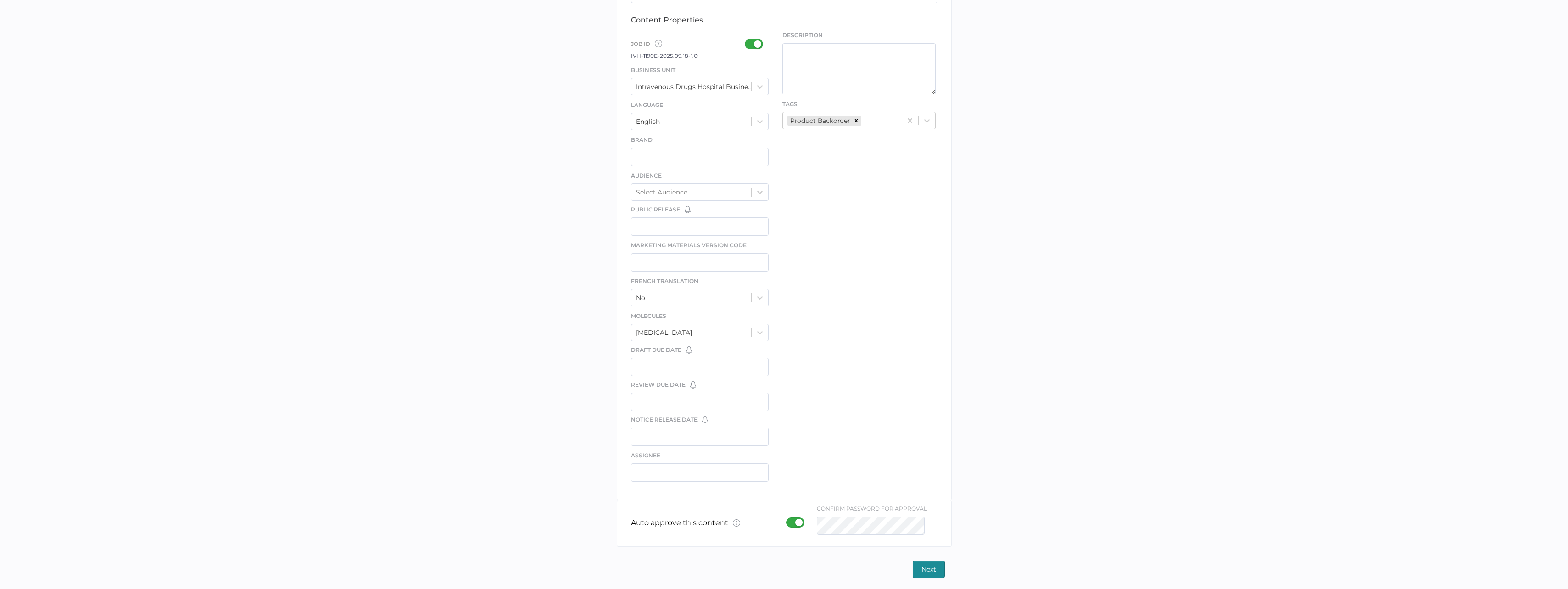
click at [939, 568] on button "Next" at bounding box center [928, 569] width 32 height 18
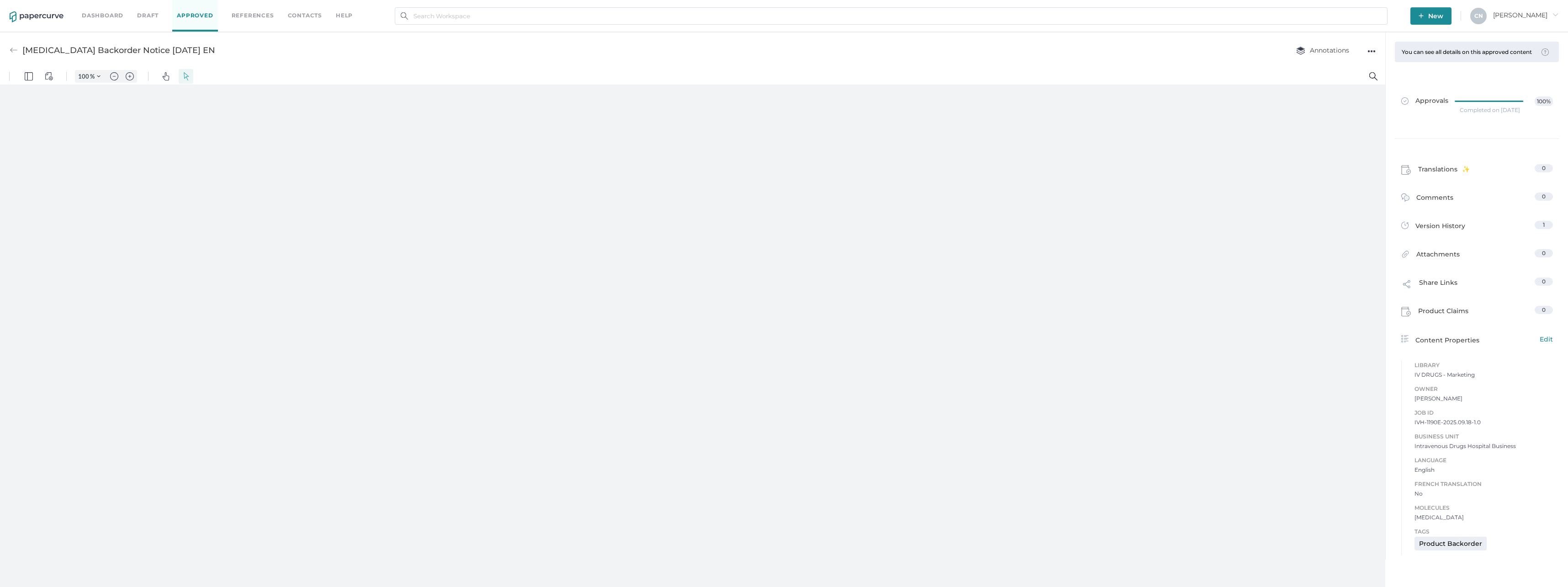
type input "133"
click at [491, 16] on input "text" at bounding box center [891, 16] width 993 height 17
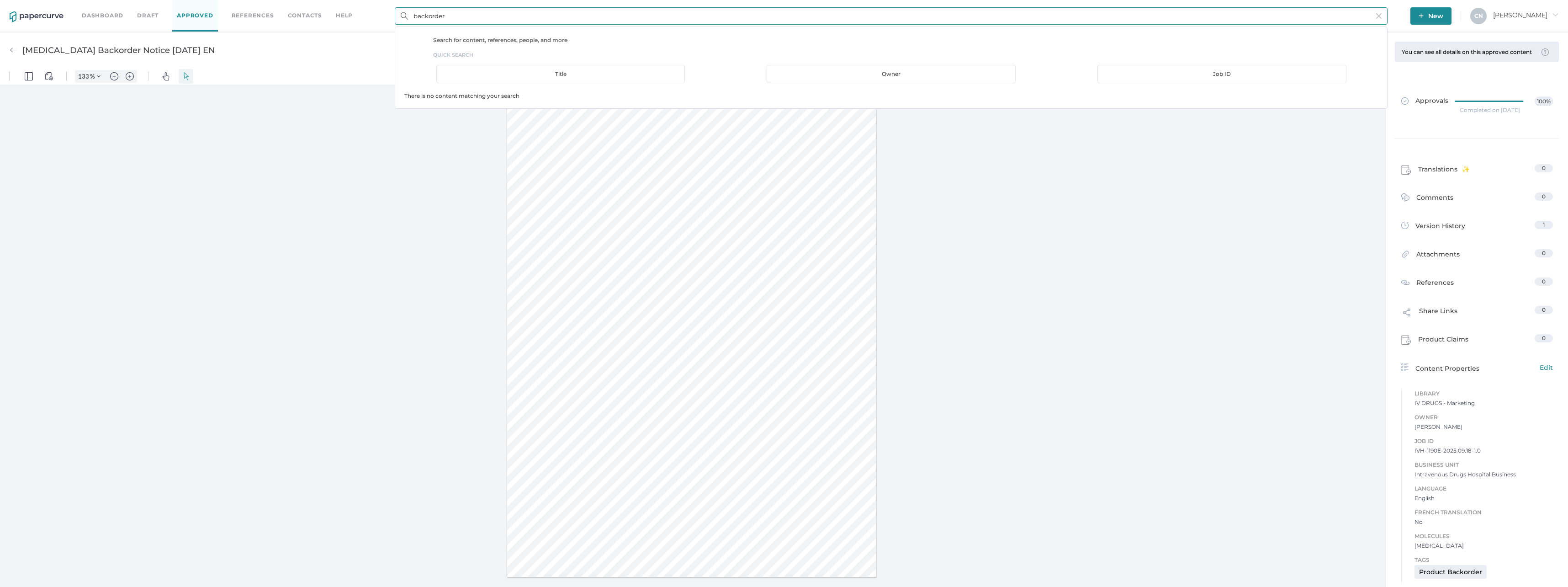
type input "backorder"
click at [479, 25] on div "Dashboard Draft Approved References Contacts help backorder Search for content,…" at bounding box center [784, 16] width 1568 height 32
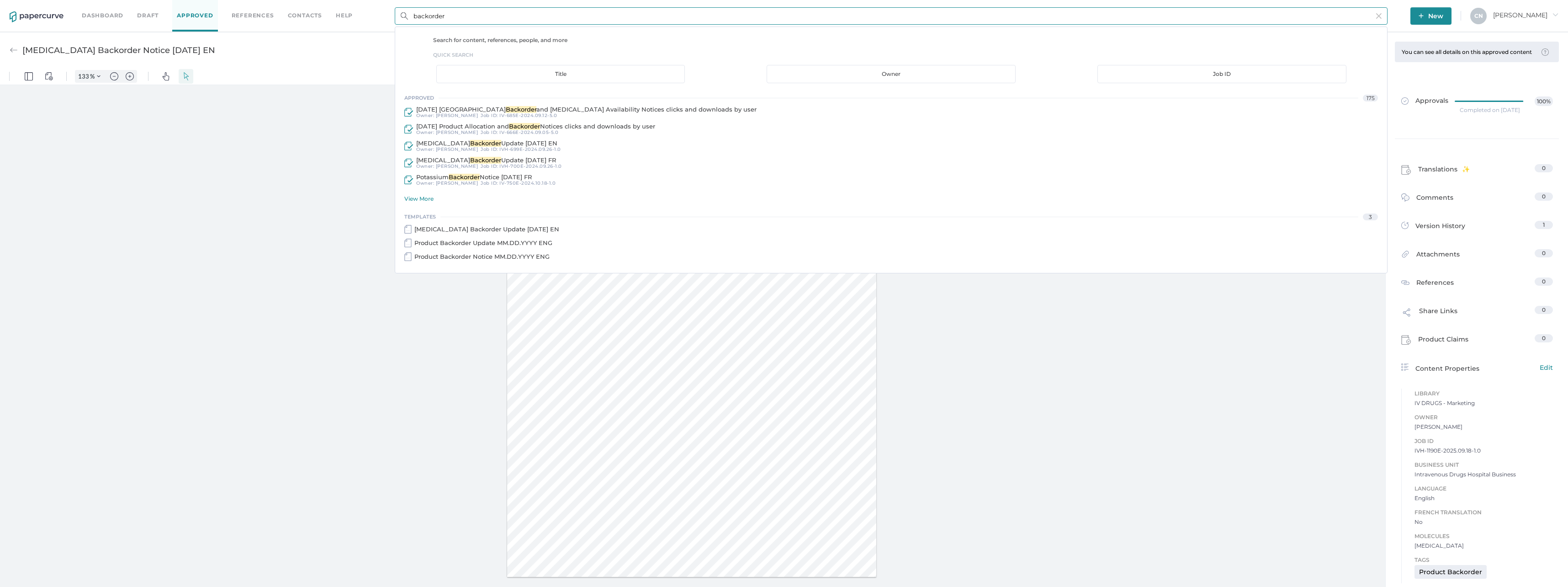
click at [479, 20] on input "backorder" at bounding box center [891, 16] width 993 height 17
drag, startPoint x: 300, startPoint y: 243, endPoint x: 303, endPoint y: 235, distance: 8.5
click at [302, 243] on div at bounding box center [693, 338] width 1386 height 506
click at [1207, 407] on div at bounding box center [693, 338] width 1386 height 506
click at [1388, 19] on input "backorder" at bounding box center [891, 16] width 993 height 17
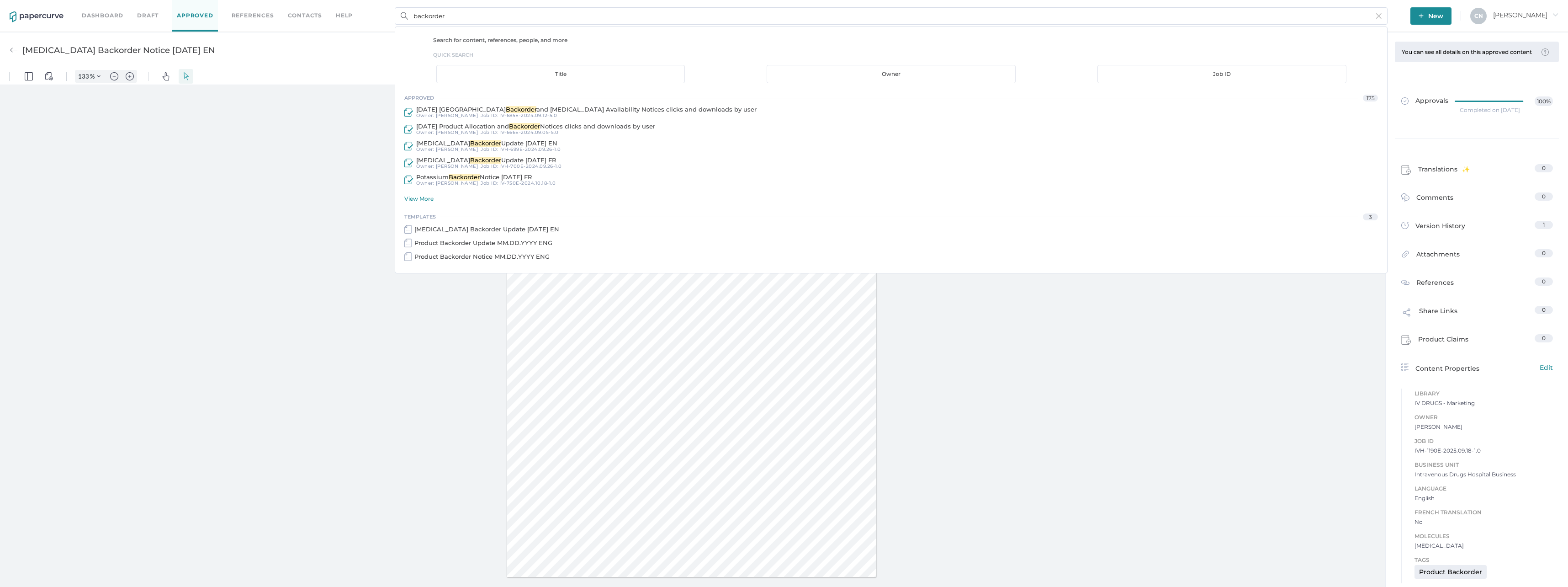
click at [1382, 13] on img at bounding box center [1379, 16] width 6 height 6
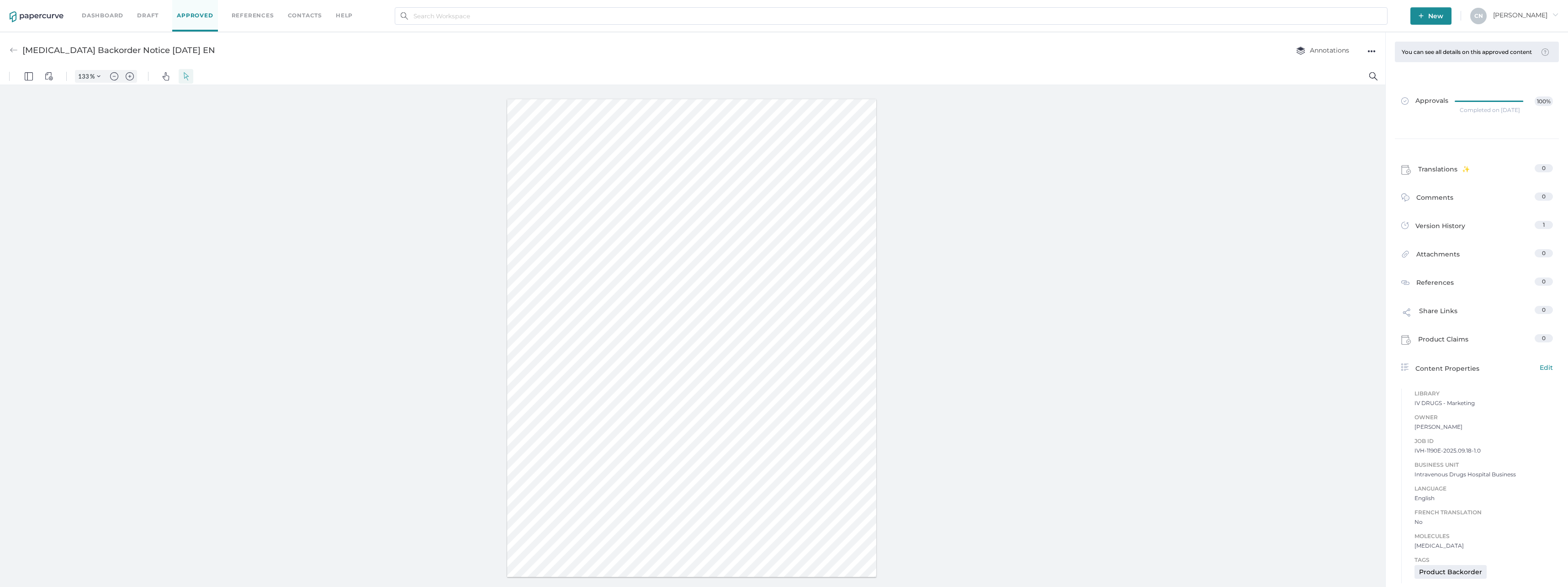
click at [1082, 343] on div at bounding box center [693, 338] width 1386 height 506
click at [1481, 106] on div "Completed on Sep 18, 2025" at bounding box center [1490, 106] width 61 height 0
click at [1481, 97] on icon at bounding box center [1492, 97] width 72 height 0
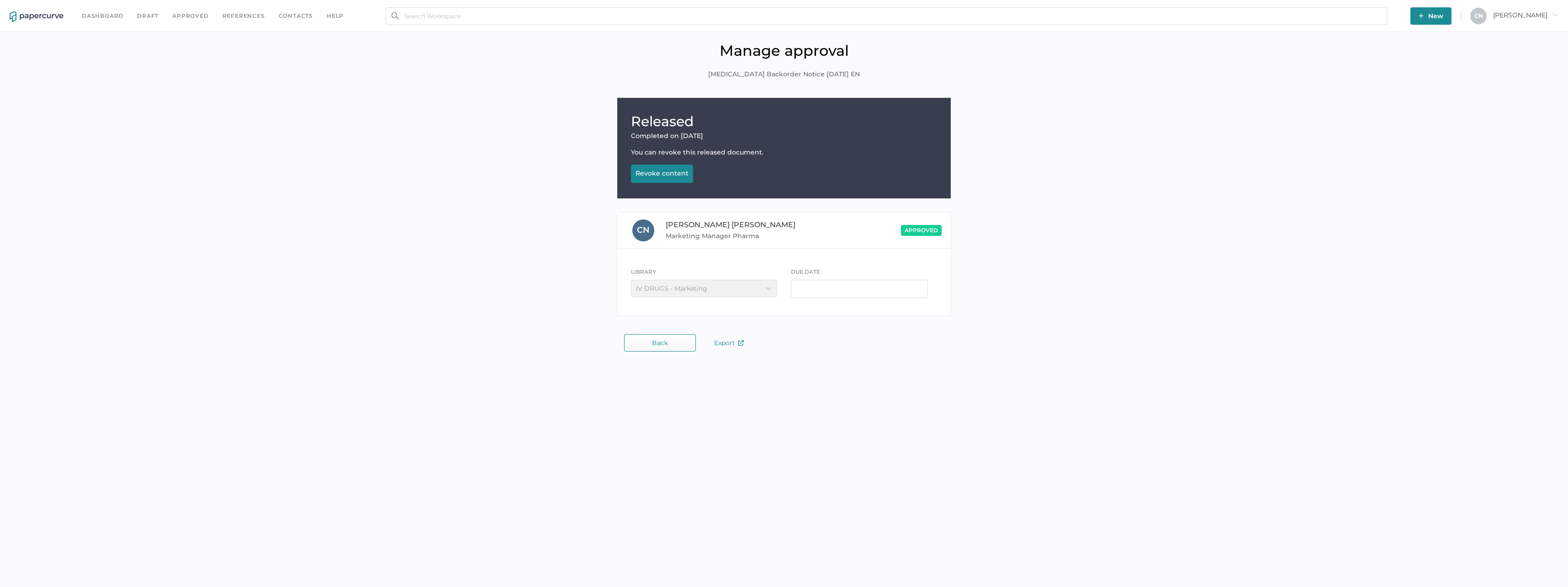
click at [679, 343] on button "Back" at bounding box center [660, 343] width 71 height 17
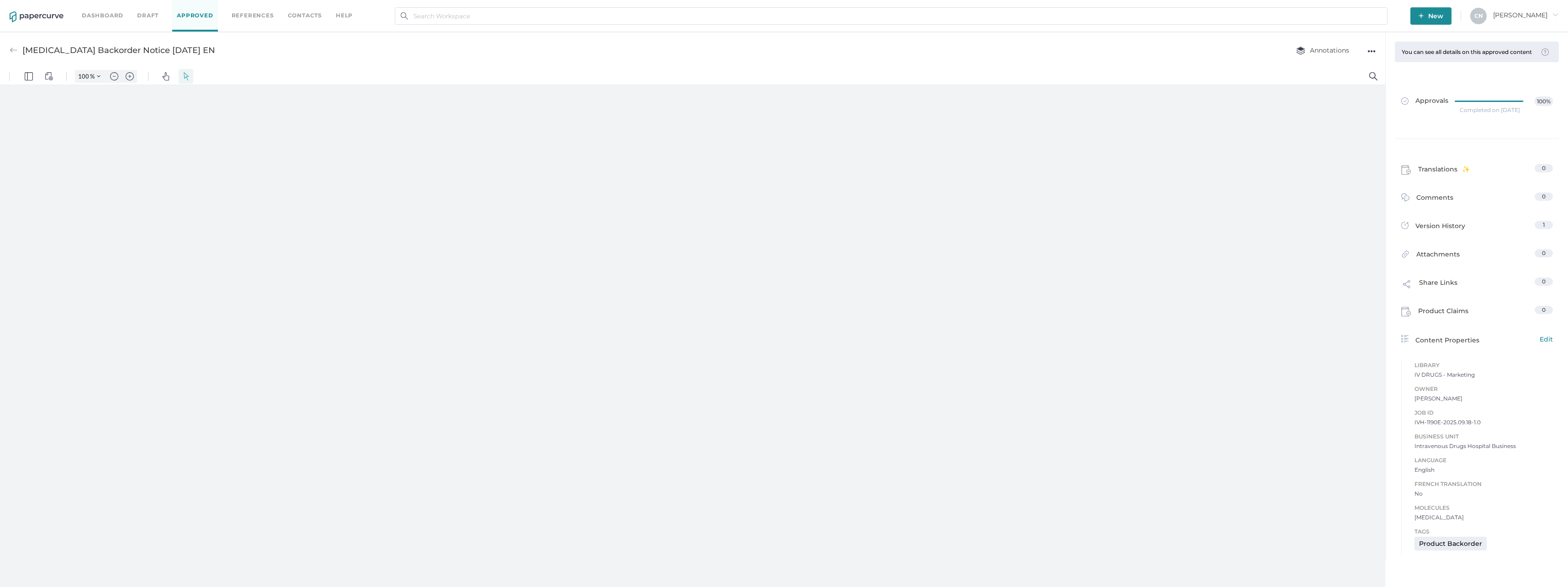
type input "133"
click at [1444, 17] on button "New" at bounding box center [1431, 16] width 41 height 17
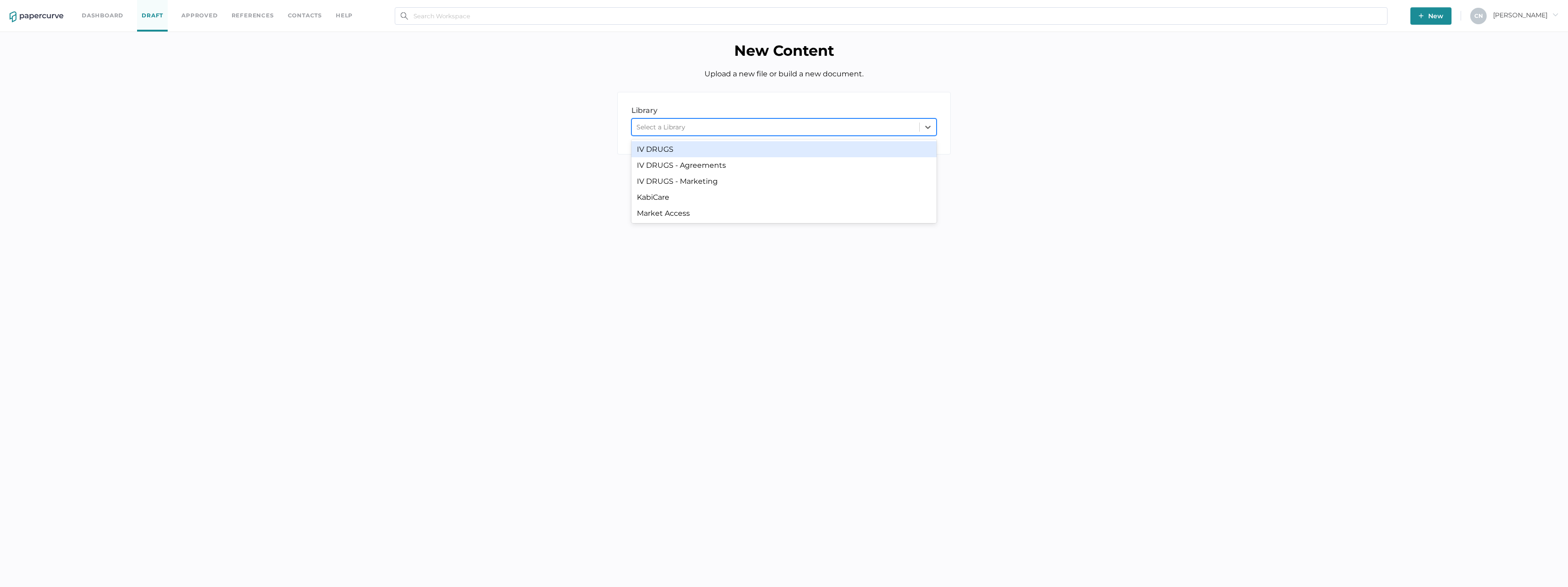
click at [833, 126] on div "Select a Library" at bounding box center [776, 127] width 288 height 13
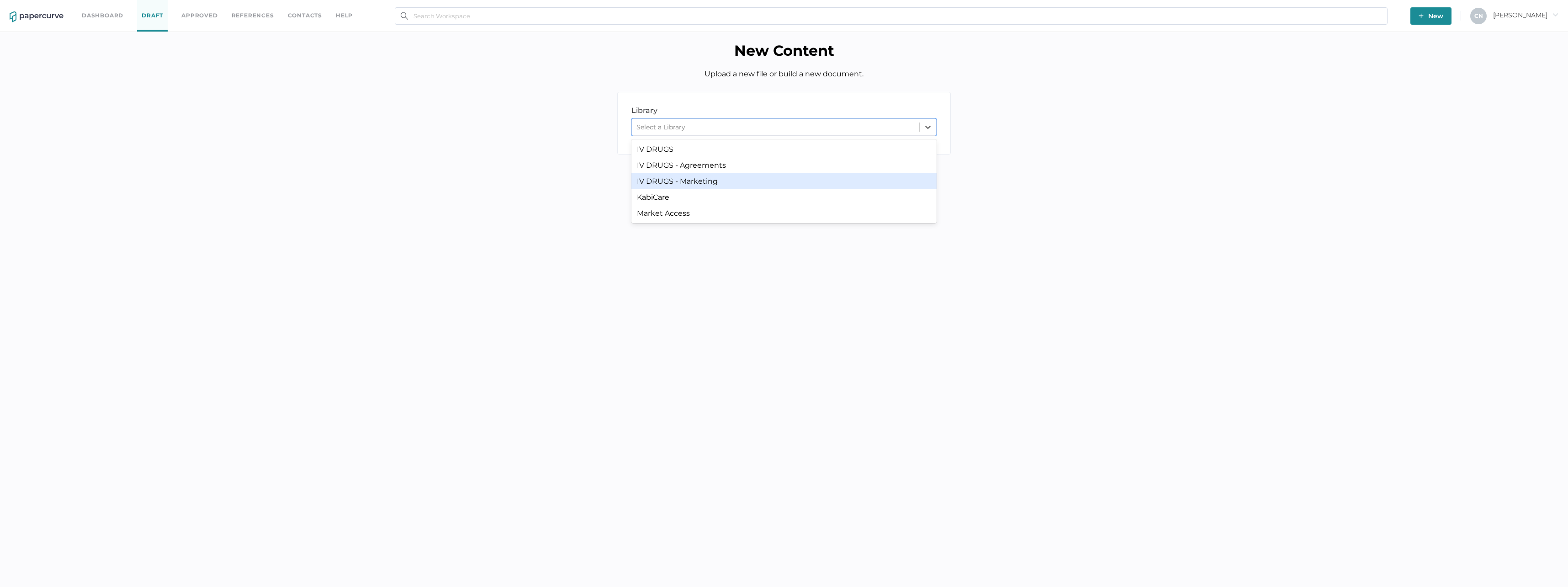
click at [780, 179] on div "IV DRUGS - Marketing" at bounding box center [784, 180] width 305 height 16
click at [818, 217] on p "We support PDF, Microsoft Office, images, videos and more. See the full list" at bounding box center [784, 218] width 305 height 10
click at [910, 234] on div "Drop files here to upload Browse" at bounding box center [784, 244] width 286 height 21
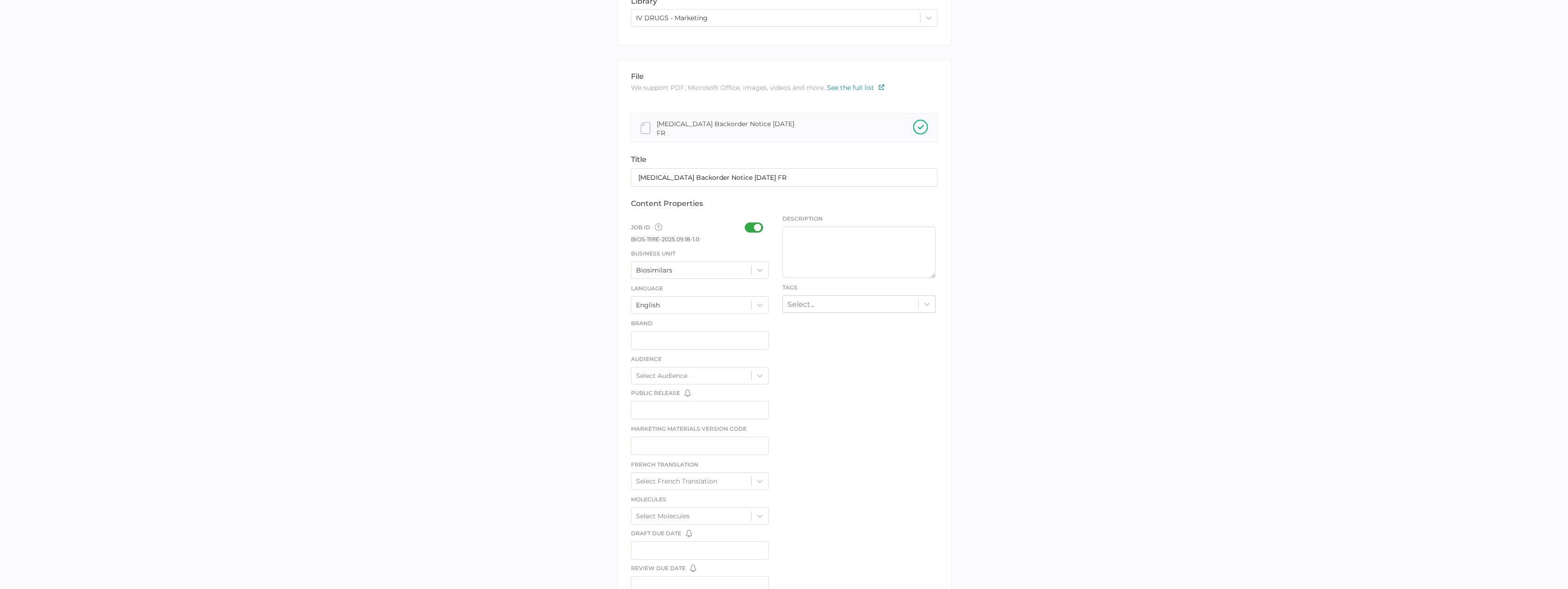
scroll to position [138, 0]
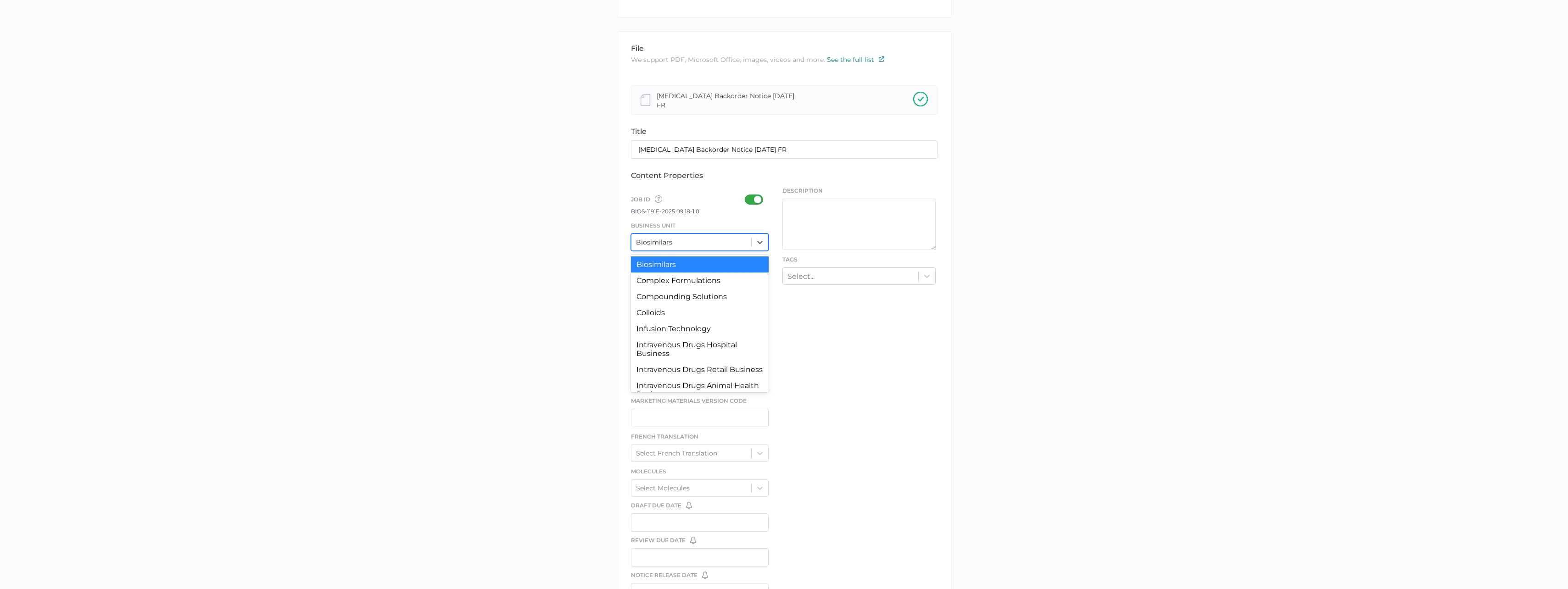
click at [690, 237] on div "Biosimilars" at bounding box center [691, 242] width 120 height 13
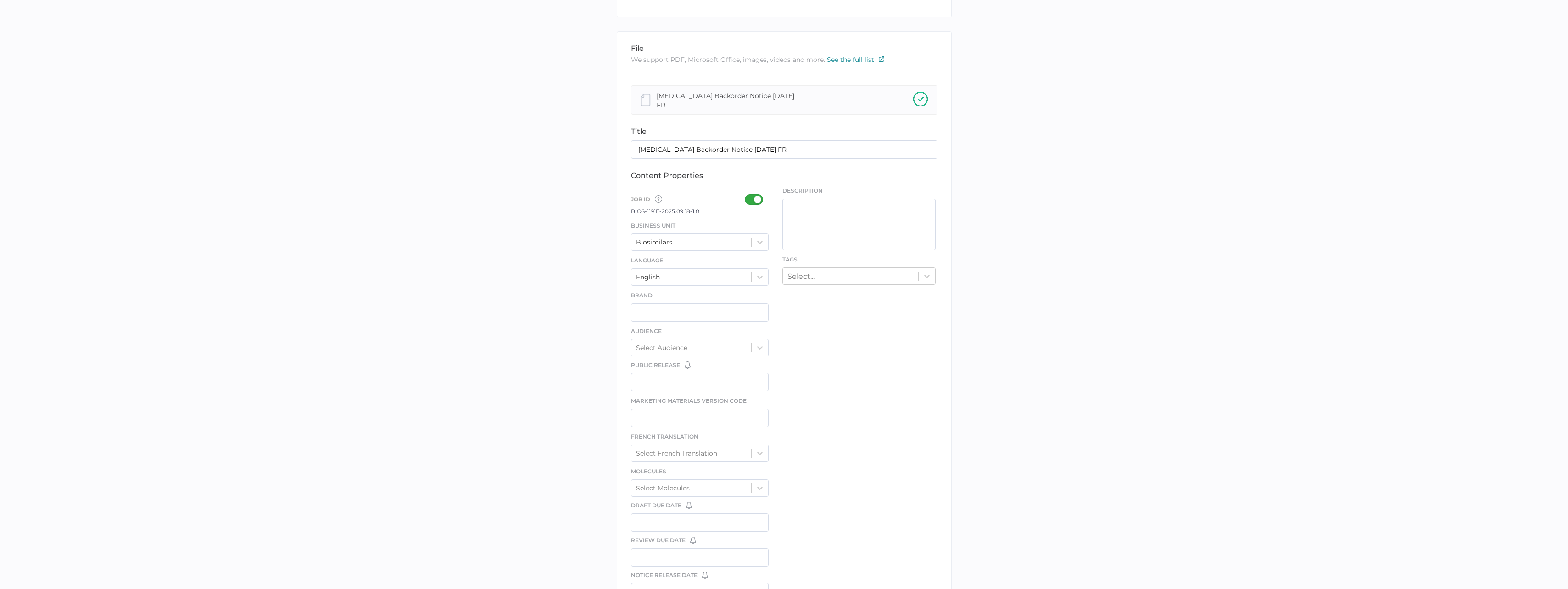
click at [750, 196] on div at bounding box center [756, 199] width 24 height 10
click at [746, 196] on input "checkbox" at bounding box center [746, 196] width 0 height 0
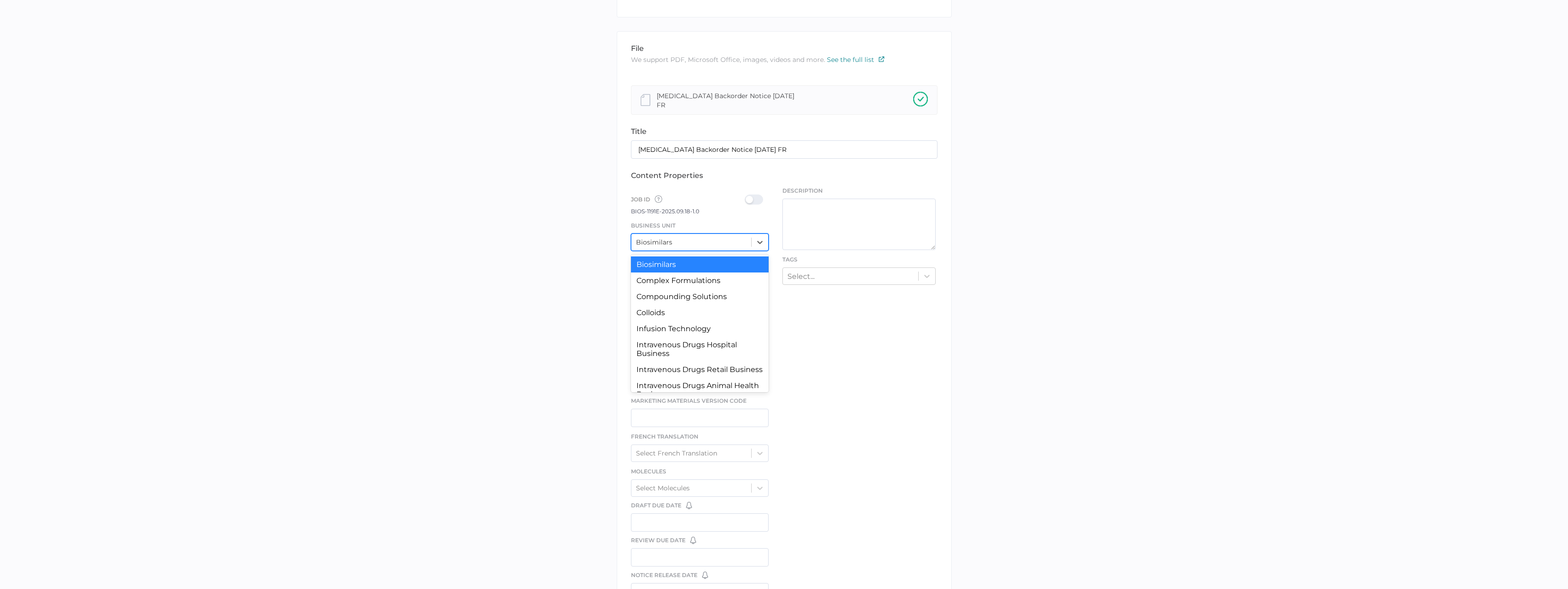
click at [722, 237] on div "Biosimilars" at bounding box center [691, 242] width 120 height 13
click at [712, 263] on div "Intravenous Drugs Hospital Business" at bounding box center [700, 273] width 138 height 25
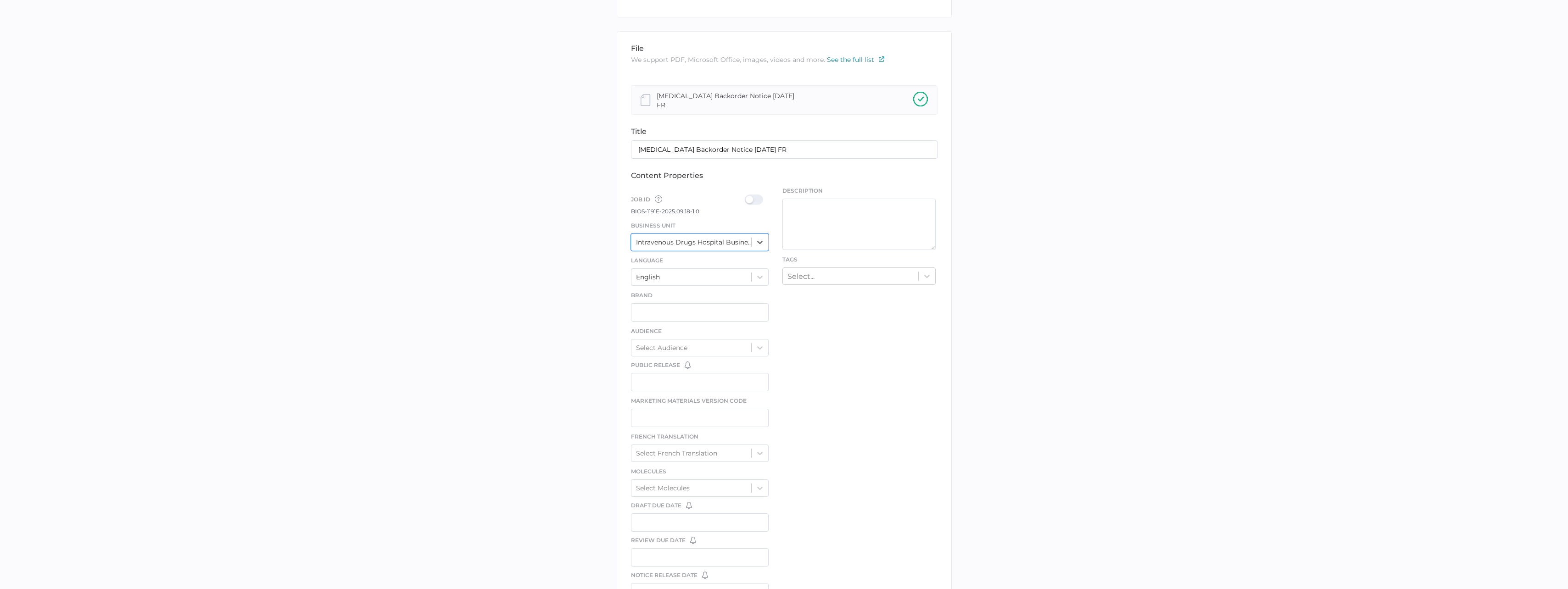
click at [759, 194] on div at bounding box center [756, 199] width 24 height 10
click at [746, 196] on input "checkbox" at bounding box center [746, 196] width 0 height 0
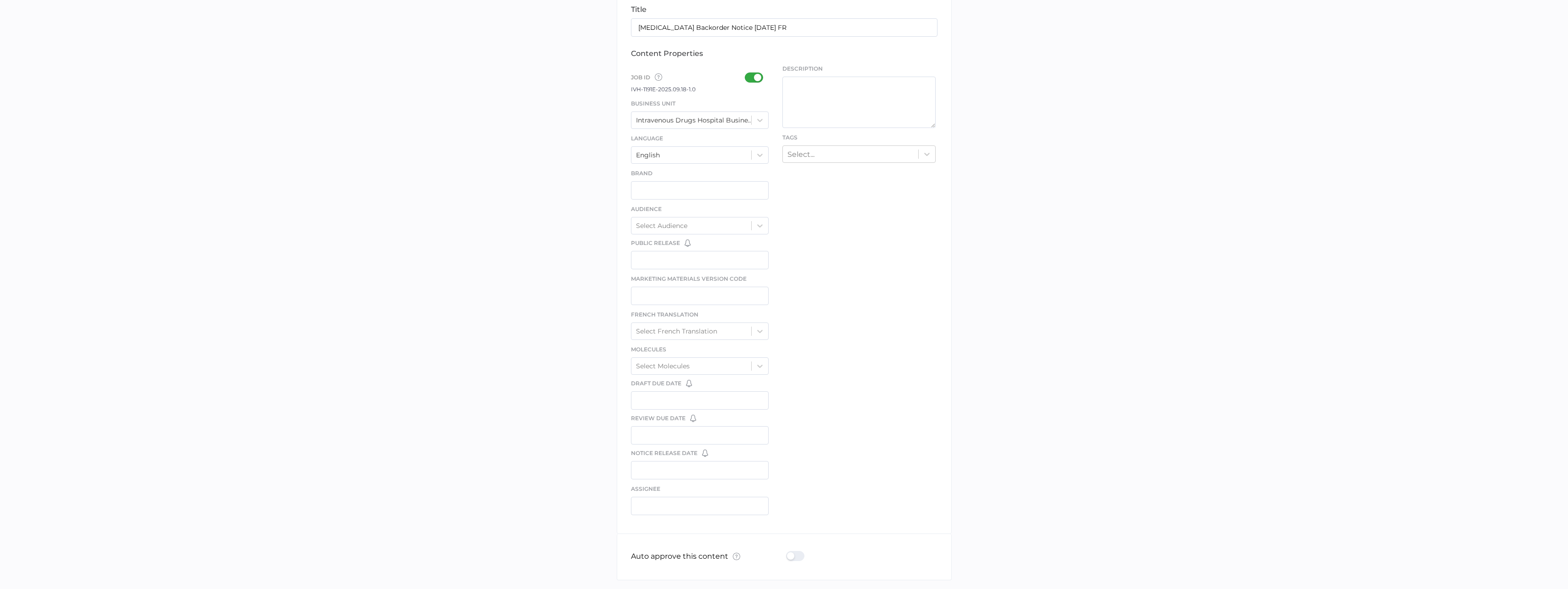
scroll to position [293, 0]
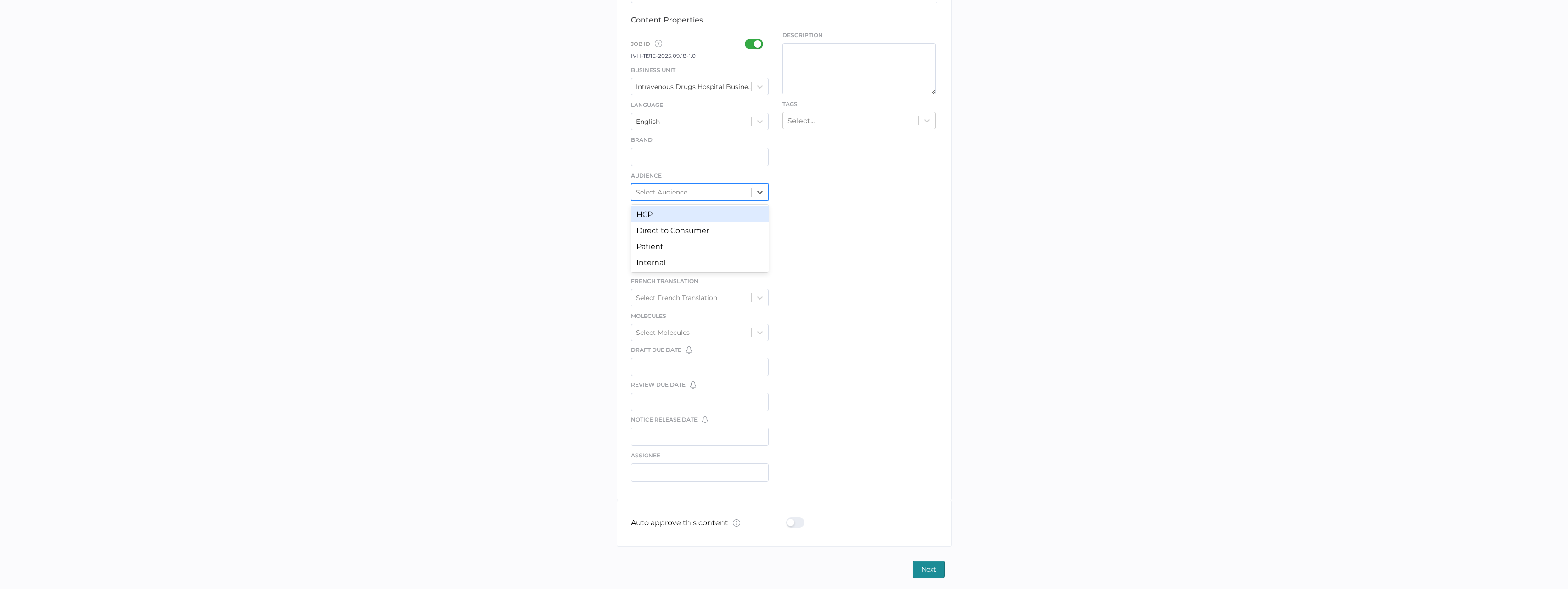
click at [671, 192] on div "Select Audience" at bounding box center [662, 192] width 52 height 8
click at [723, 292] on div "Select French Translation" at bounding box center [691, 297] width 120 height 13
click at [686, 298] on div "Select French Translation" at bounding box center [676, 298] width 81 height 8
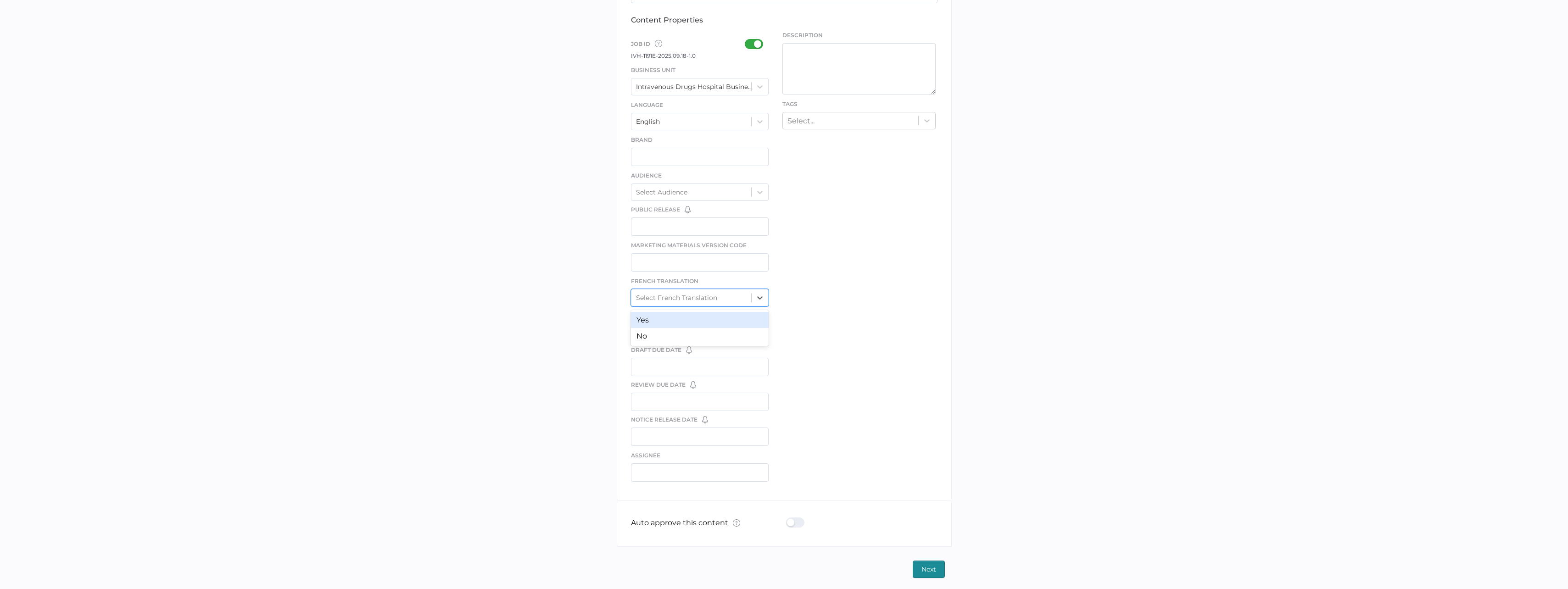
click at [685, 321] on div "Yes" at bounding box center [700, 320] width 138 height 16
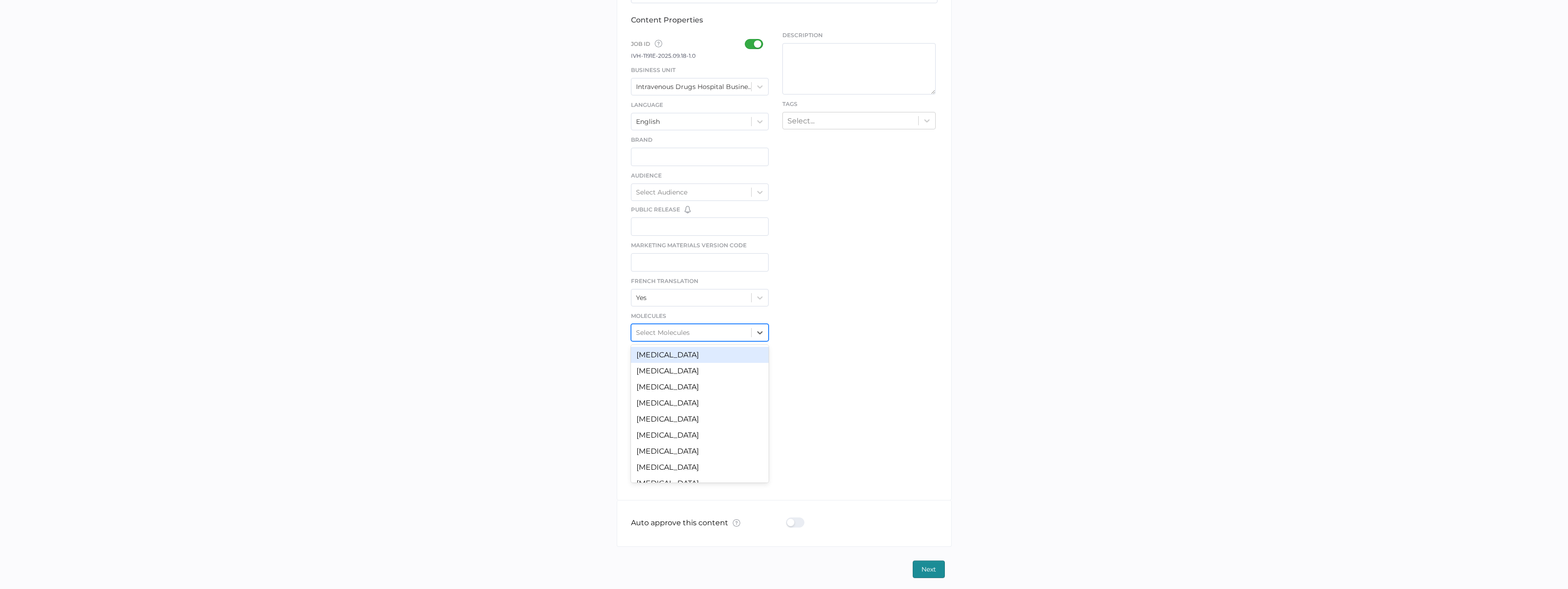
click at [683, 325] on div "Select Molecules" at bounding box center [691, 332] width 120 height 13
click at [677, 355] on div "Acyclovir" at bounding box center [700, 355] width 138 height 16
click at [800, 517] on div at bounding box center [798, 522] width 24 height 10
click at [788, 519] on input "checkbox" at bounding box center [788, 519] width 0 height 0
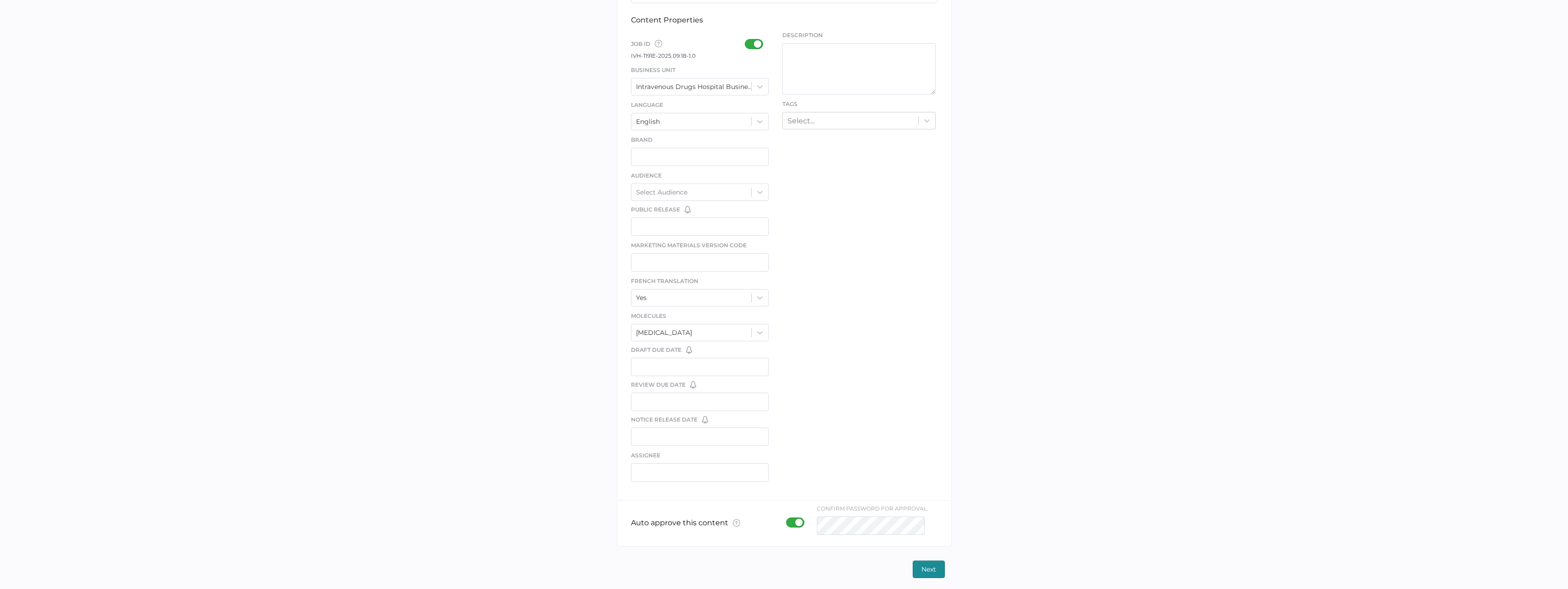
type input "deta"
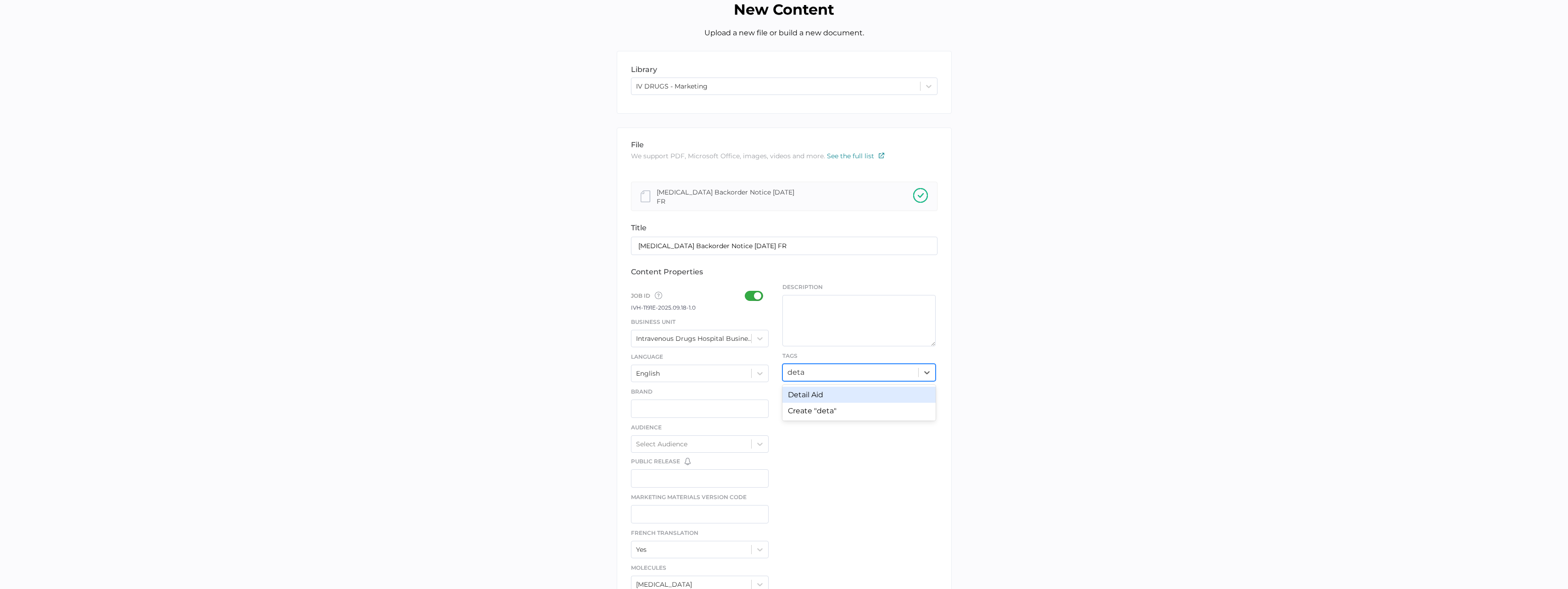
scroll to position [138, 0]
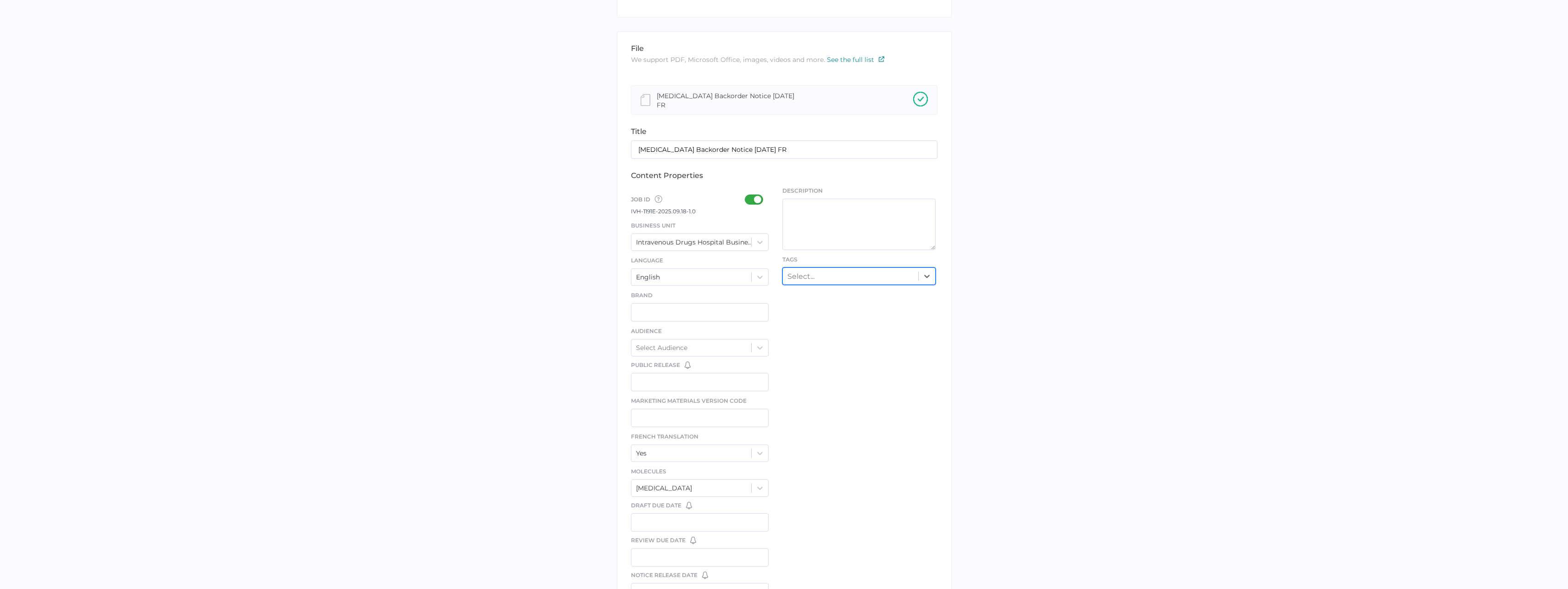
click at [821, 272] on div "Select..." at bounding box center [851, 275] width 135 height 14
type input "backorder"
click at [834, 342] on div "Product Backorder" at bounding box center [859, 346] width 154 height 16
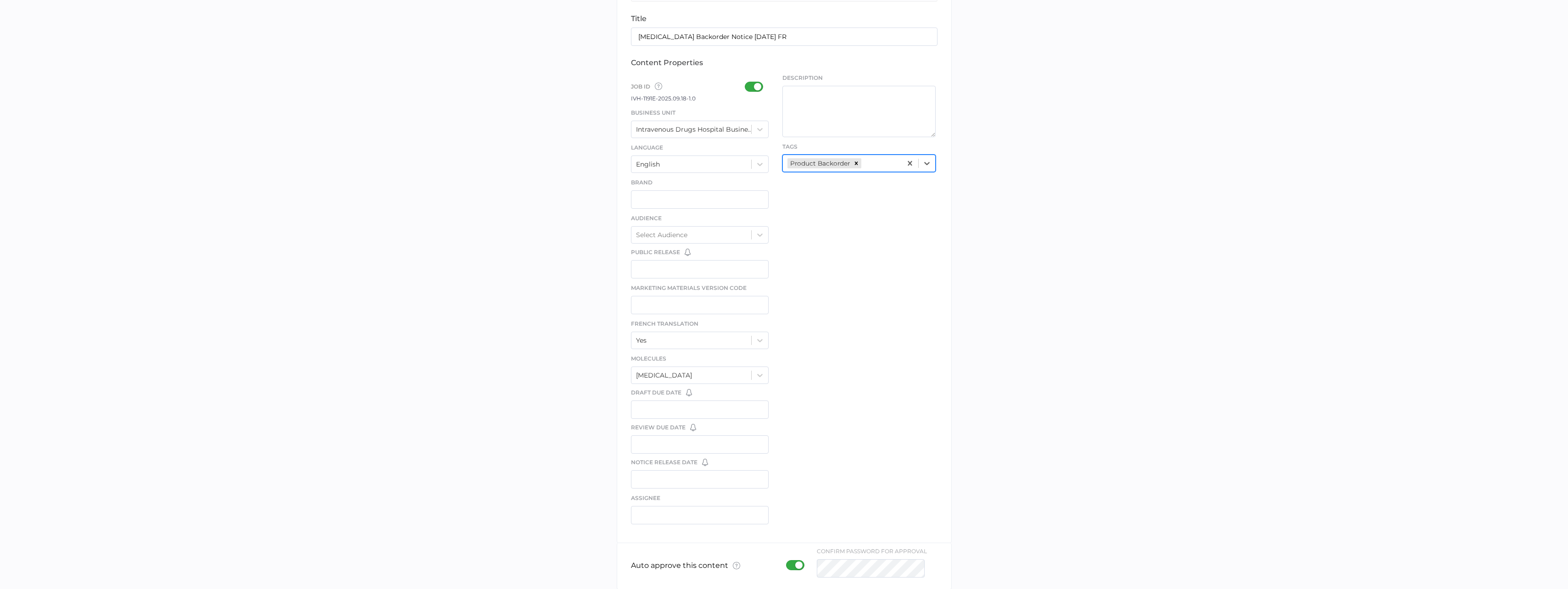
scroll to position [293, 0]
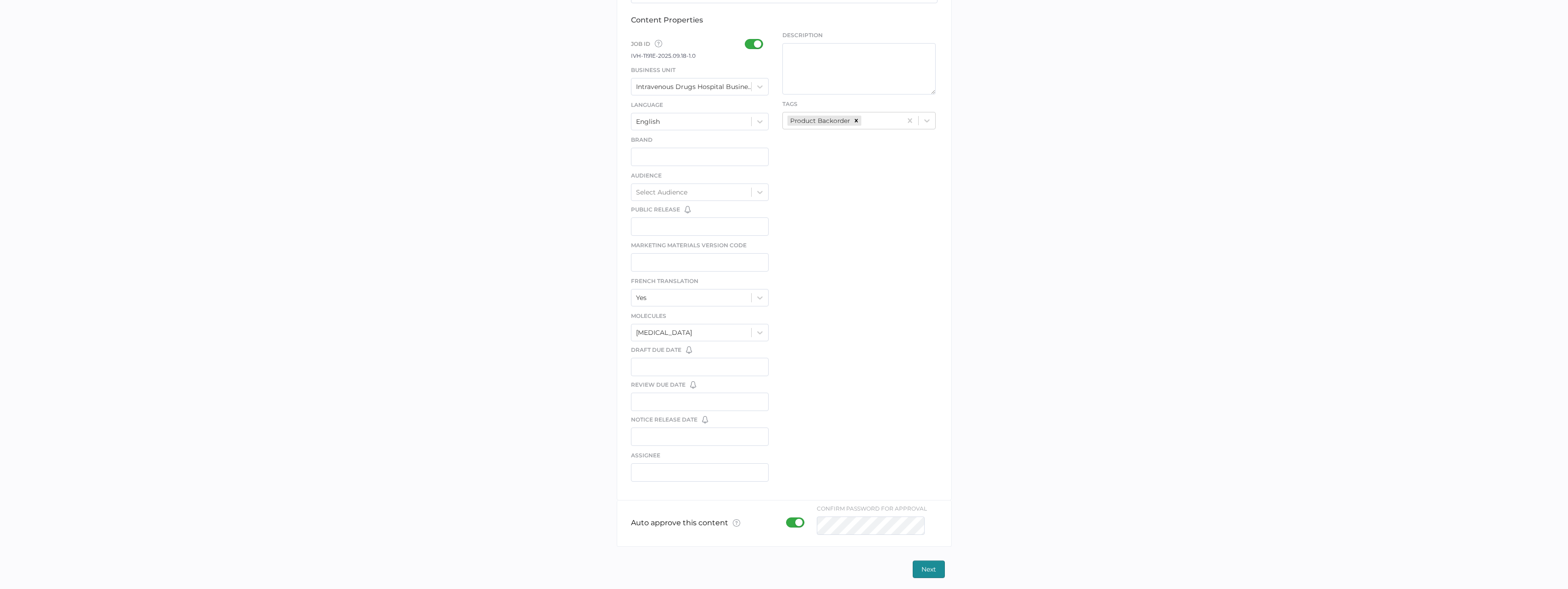
click at [929, 570] on span "Next" at bounding box center [929, 569] width 15 height 17
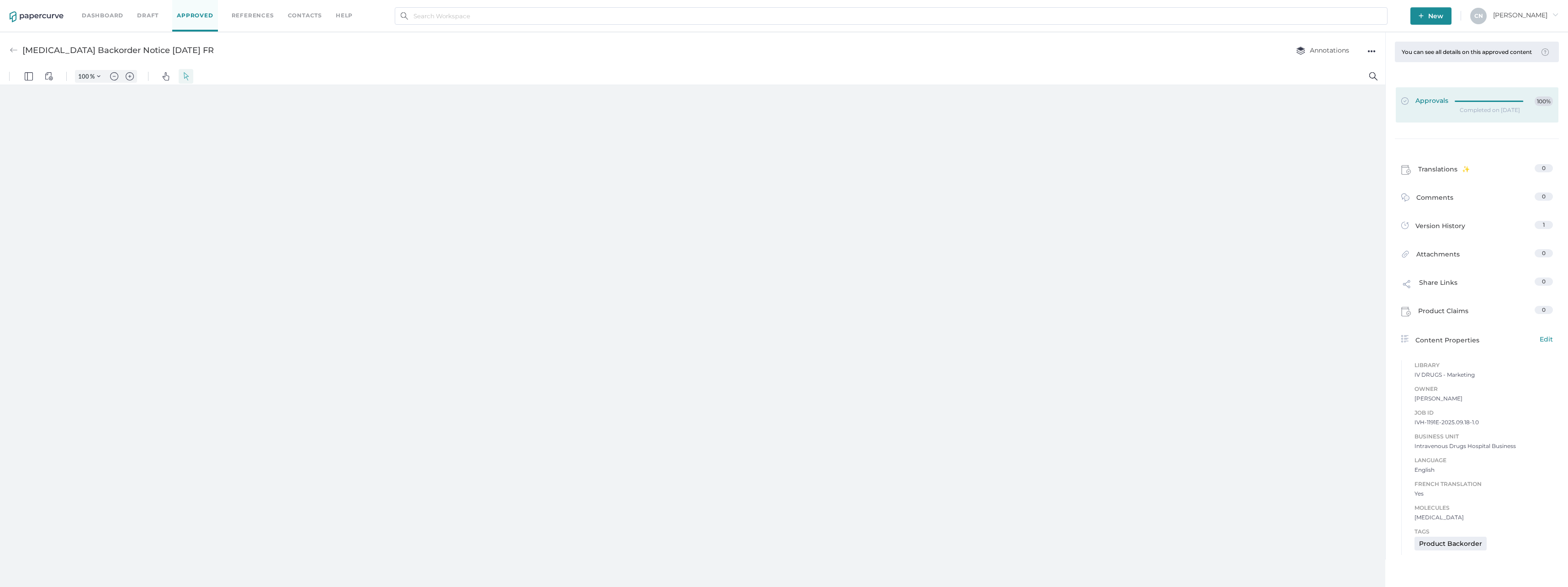
type input "133"
click at [1280, 334] on div at bounding box center [693, 338] width 1386 height 506
